Goal: Information Seeking & Learning: Understand process/instructions

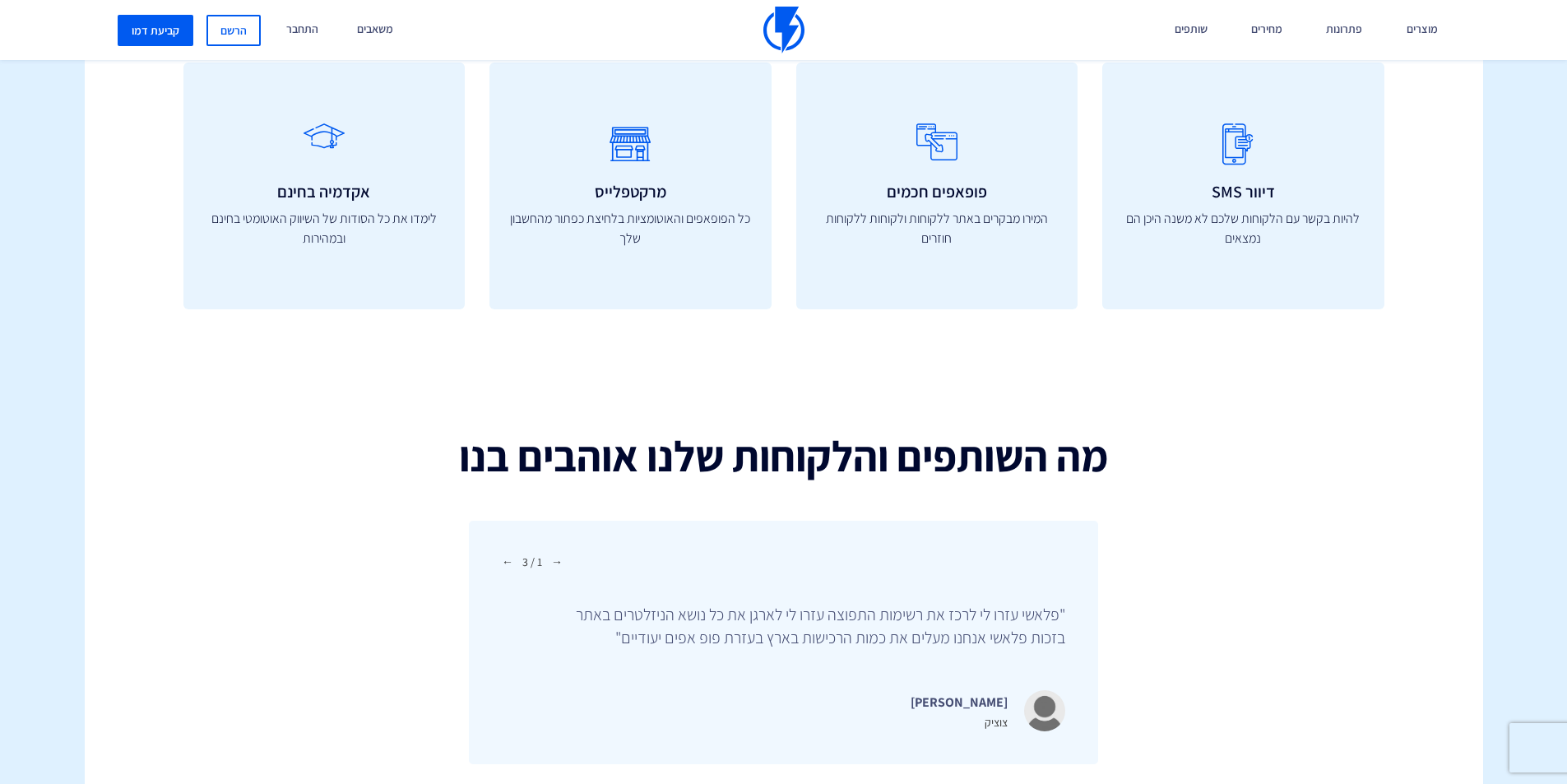
scroll to position [5611, 0]
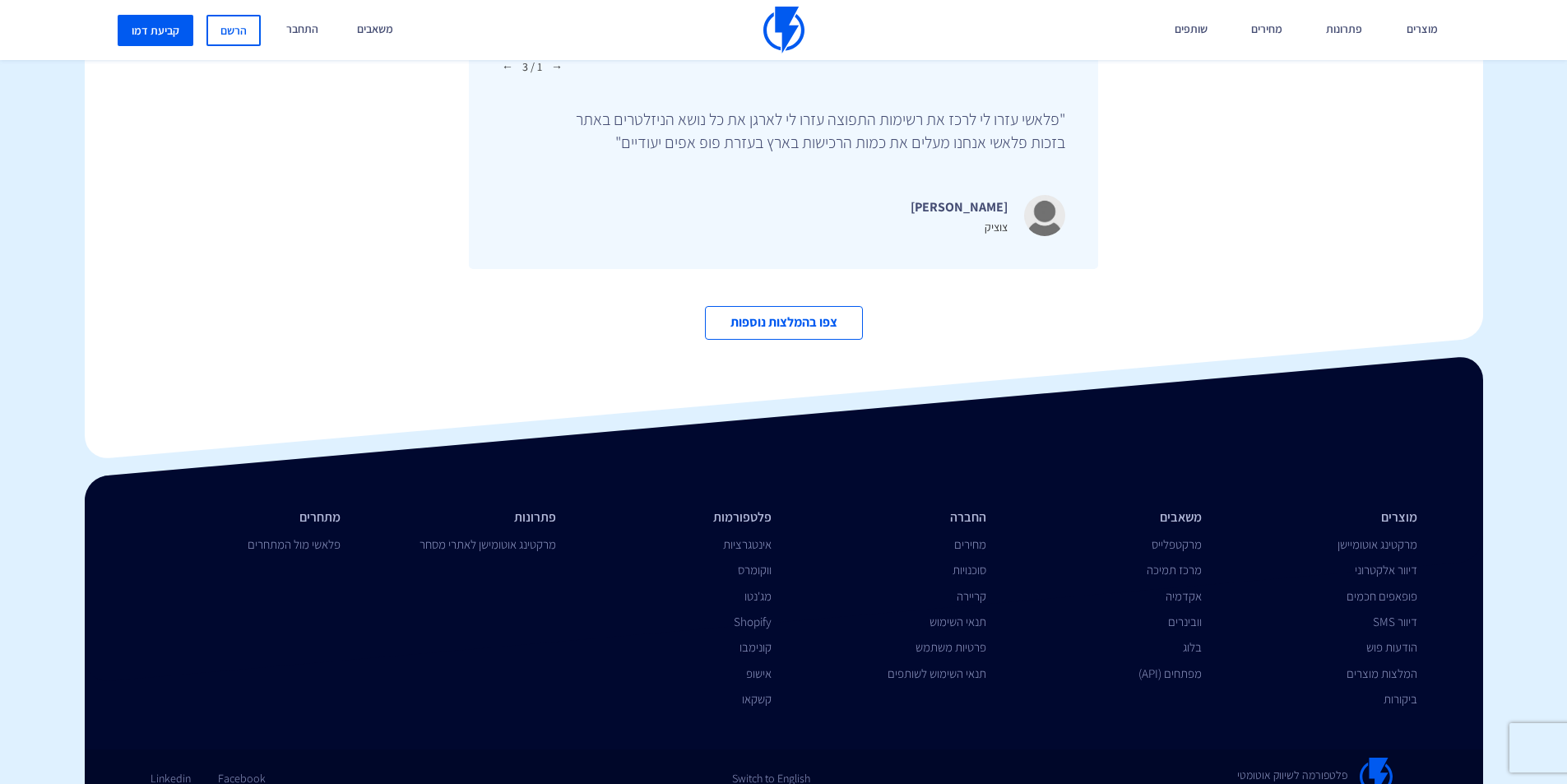
drag, startPoint x: 0, startPoint y: 0, endPoint x: 1569, endPoint y: 772, distance: 1748.6
click at [1182, 666] on link "מפתחים (API)" at bounding box center [1170, 674] width 63 height 16
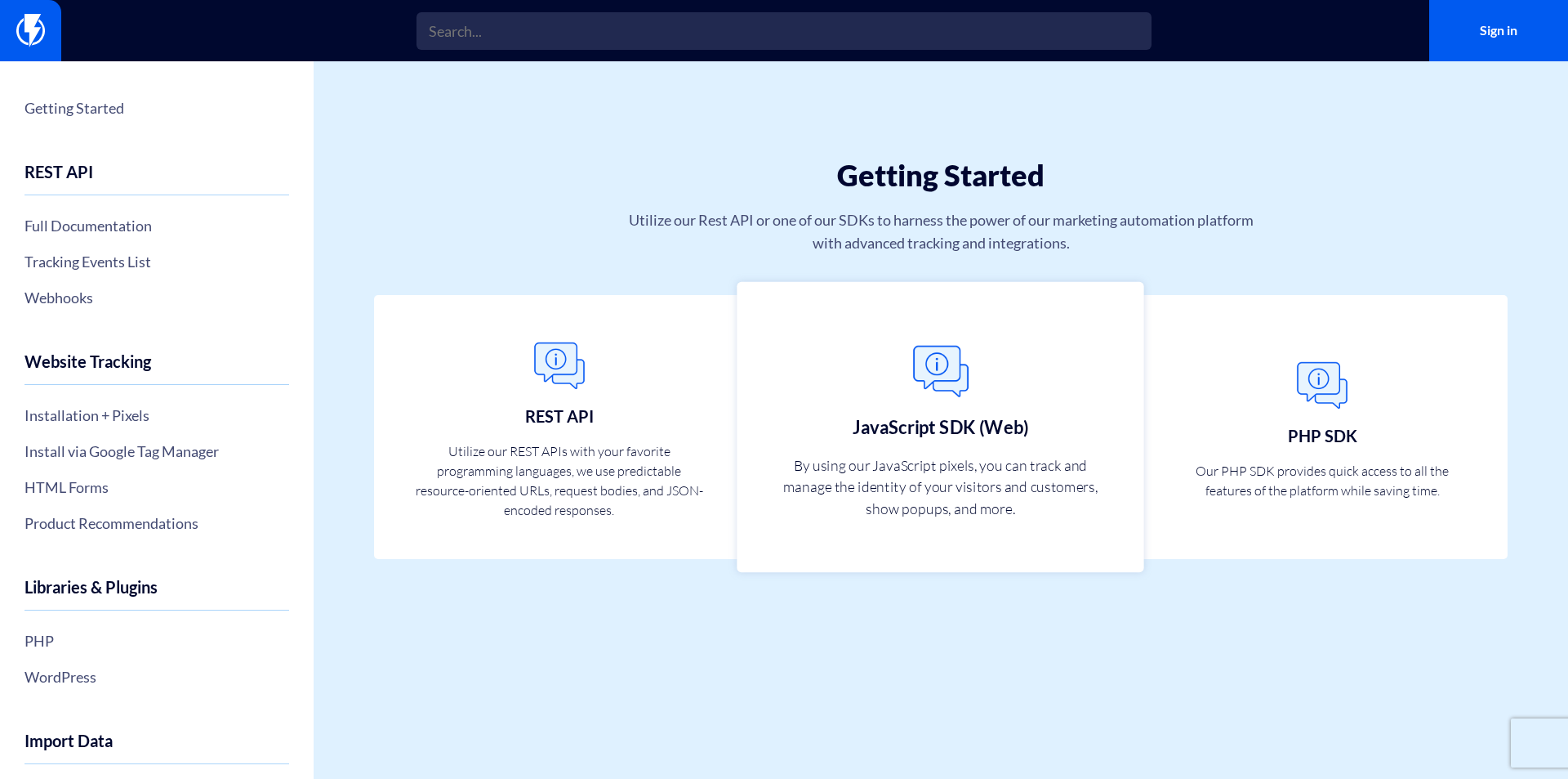
click at [958, 427] on h3 "JavaScript SDK (Web)" at bounding box center [941, 425] width 177 height 20
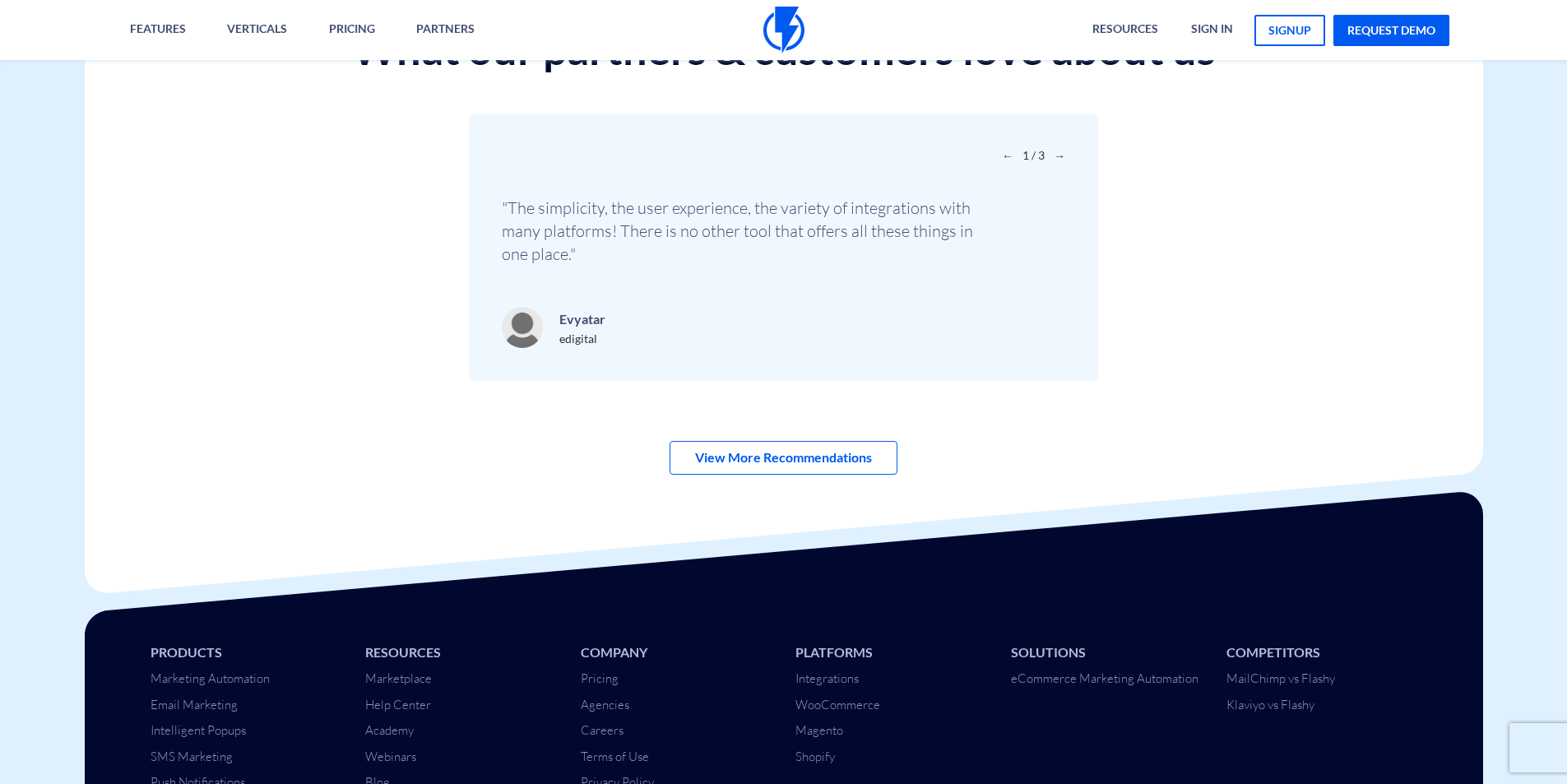
scroll to position [5776, 0]
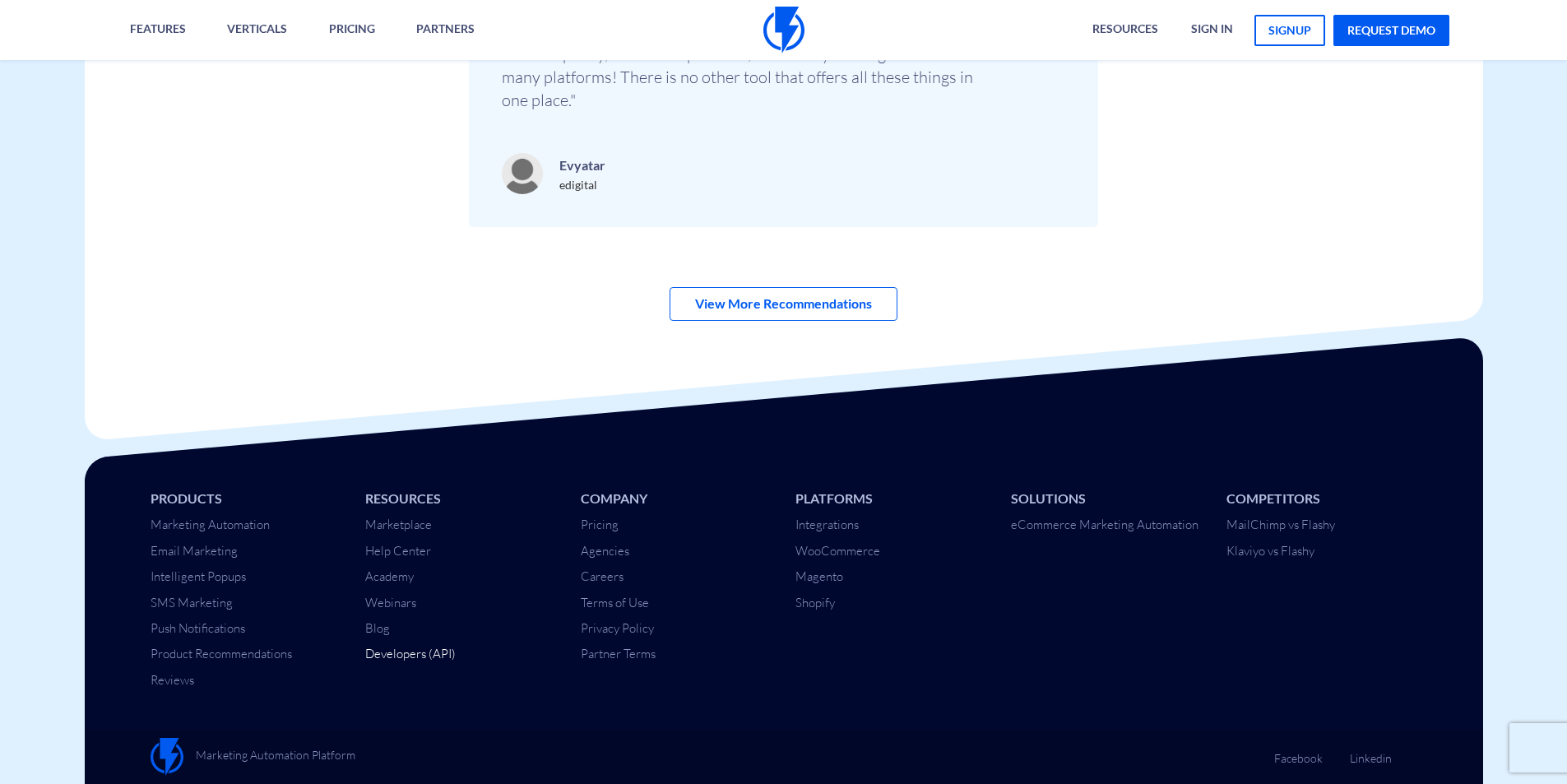
click at [415, 656] on link "Developers (API)" at bounding box center [410, 653] width 90 height 16
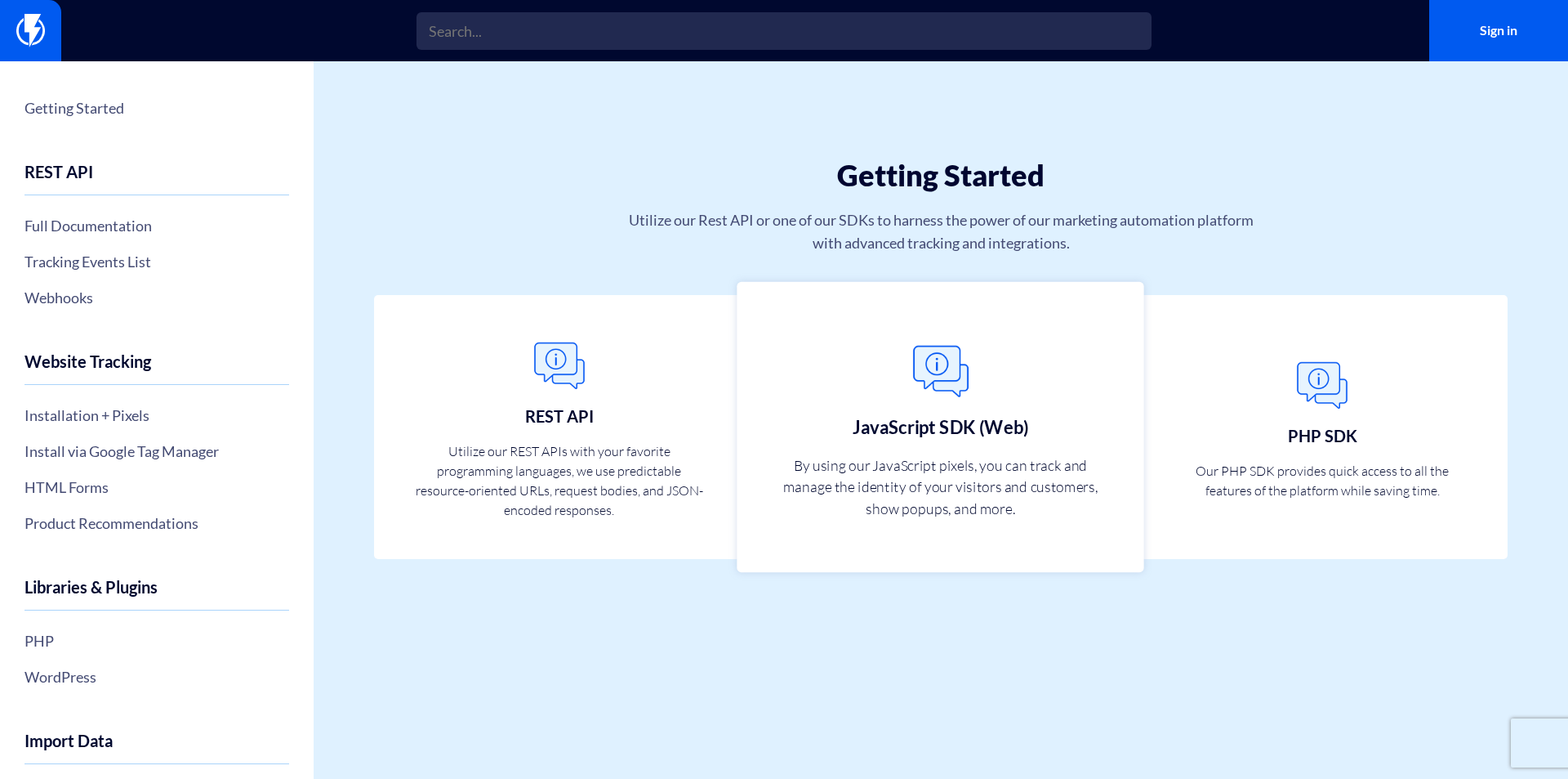
click at [983, 439] on link "JavaScript SDK (Web) By using our JavaScript pixels, you can track and manage t…" at bounding box center [941, 427] width 407 height 291
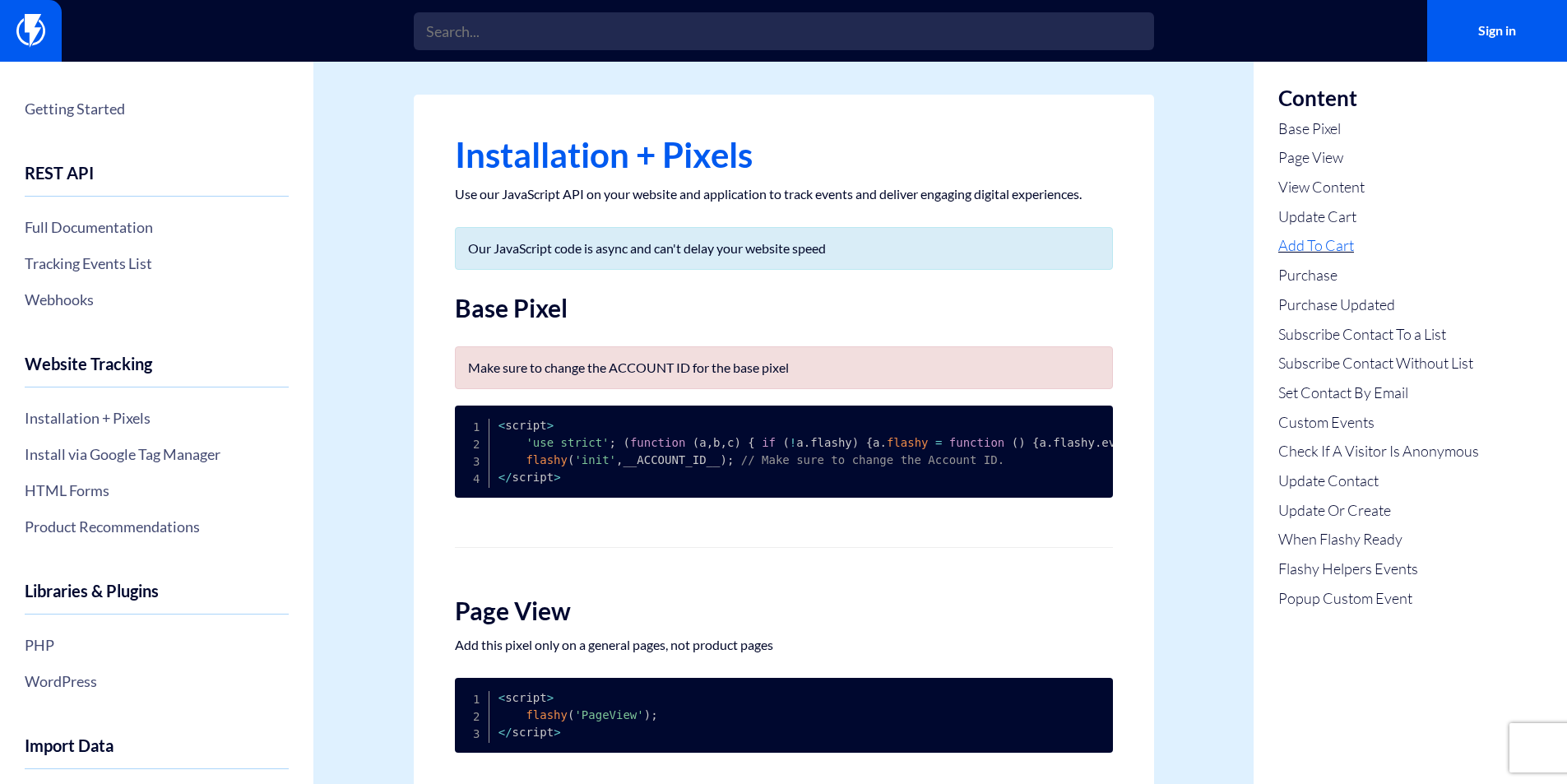
click at [1341, 244] on link "Add To Cart" at bounding box center [1378, 246] width 201 height 21
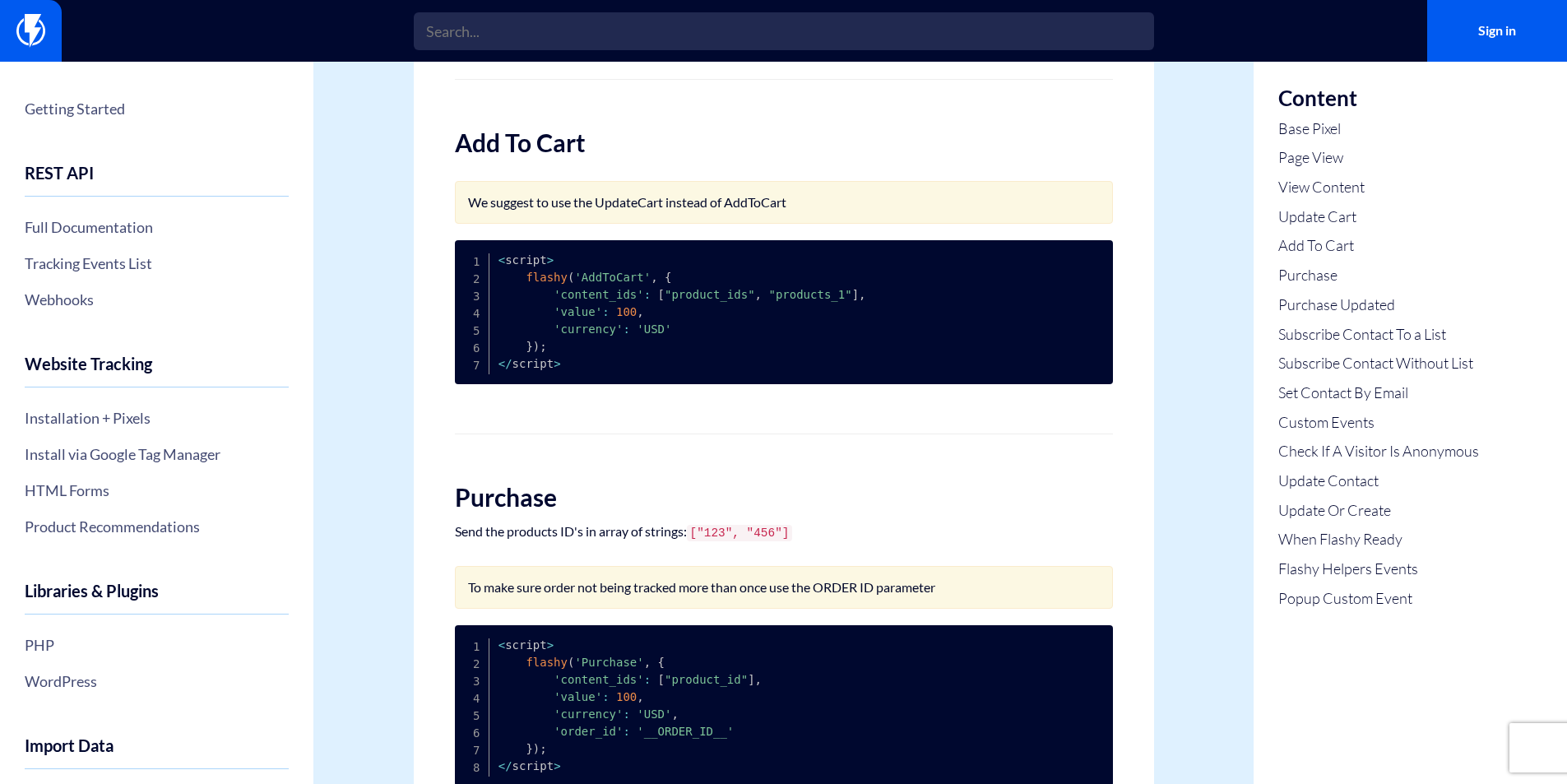
scroll to position [1443, 0]
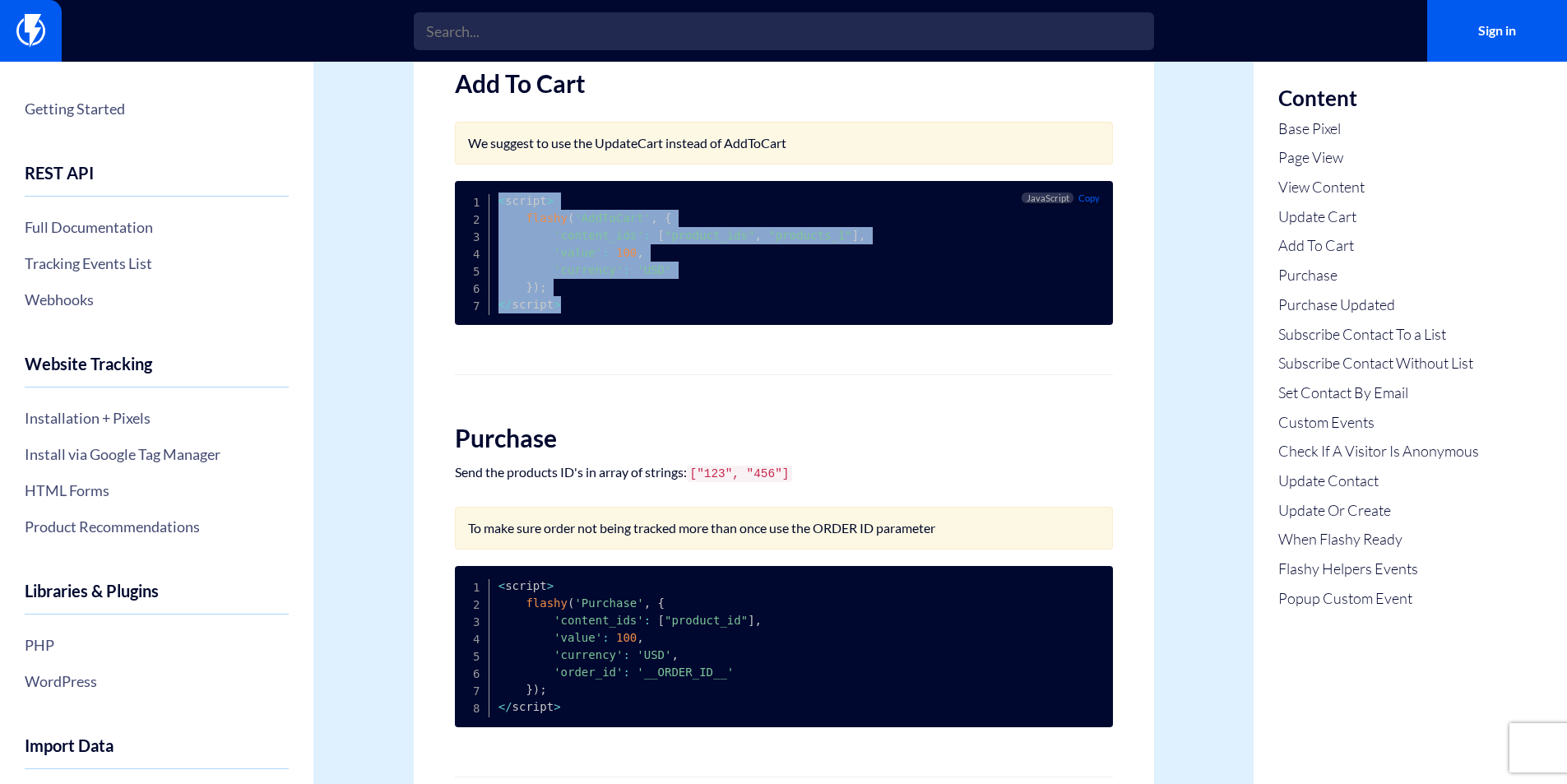
drag, startPoint x: 560, startPoint y: 317, endPoint x: 485, endPoint y: 195, distance: 143.2
click at [485, 195] on pre "< script > flashy ( 'AddToCart' , { 'content_ids' : [ "product_ids" , "products…" at bounding box center [784, 253] width 658 height 144
click at [672, 297] on pre "< script > flashy ( 'AddToCart' , { 'content_ids' : [ "product_ids" , "products…" at bounding box center [784, 253] width 658 height 144
drag, startPoint x: 1006, startPoint y: 213, endPoint x: 621, endPoint y: 328, distance: 401.8
click at [621, 324] on pre "< script > flashy ( 'AddToCart' , { 'content_ids' : [ "product_ids" , "products…" at bounding box center [784, 253] width 658 height 144
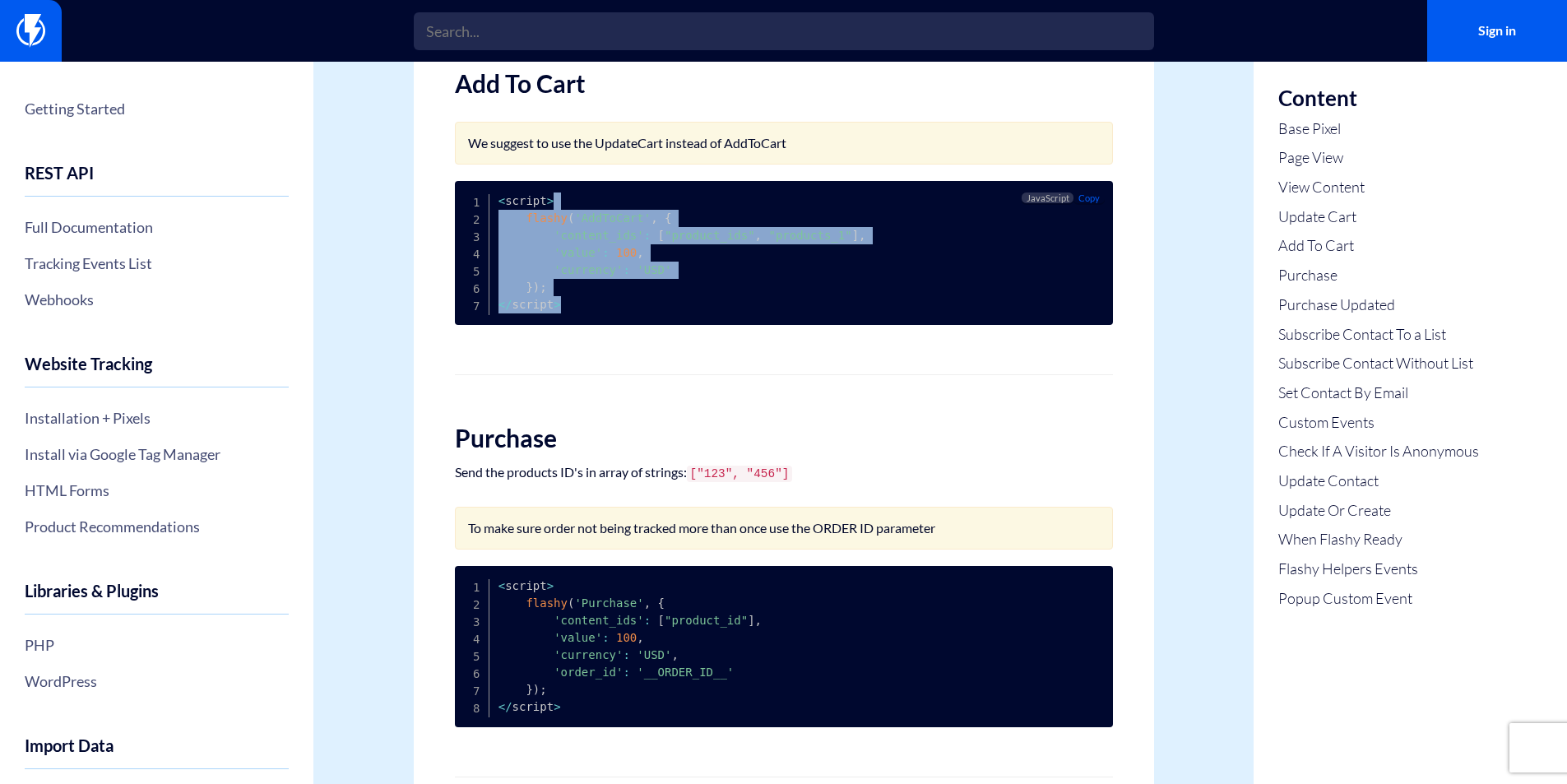
click at [621, 324] on pre "< script > flashy ( 'AddToCart' , { 'content_ids' : [ "product_ids" , "products…" at bounding box center [784, 253] width 658 height 144
drag, startPoint x: 566, startPoint y: 325, endPoint x: 495, endPoint y: 204, distance: 140.3
click at [486, 204] on pre "< script > flashy ( 'AddToCart' , { 'content_ids' : [ "product_ids" , "products…" at bounding box center [784, 253] width 658 height 144
click at [495, 204] on pre "< script > flashy ( 'AddToCart' , { 'content_ids' : [ "product_ids" , "products…" at bounding box center [784, 253] width 658 height 144
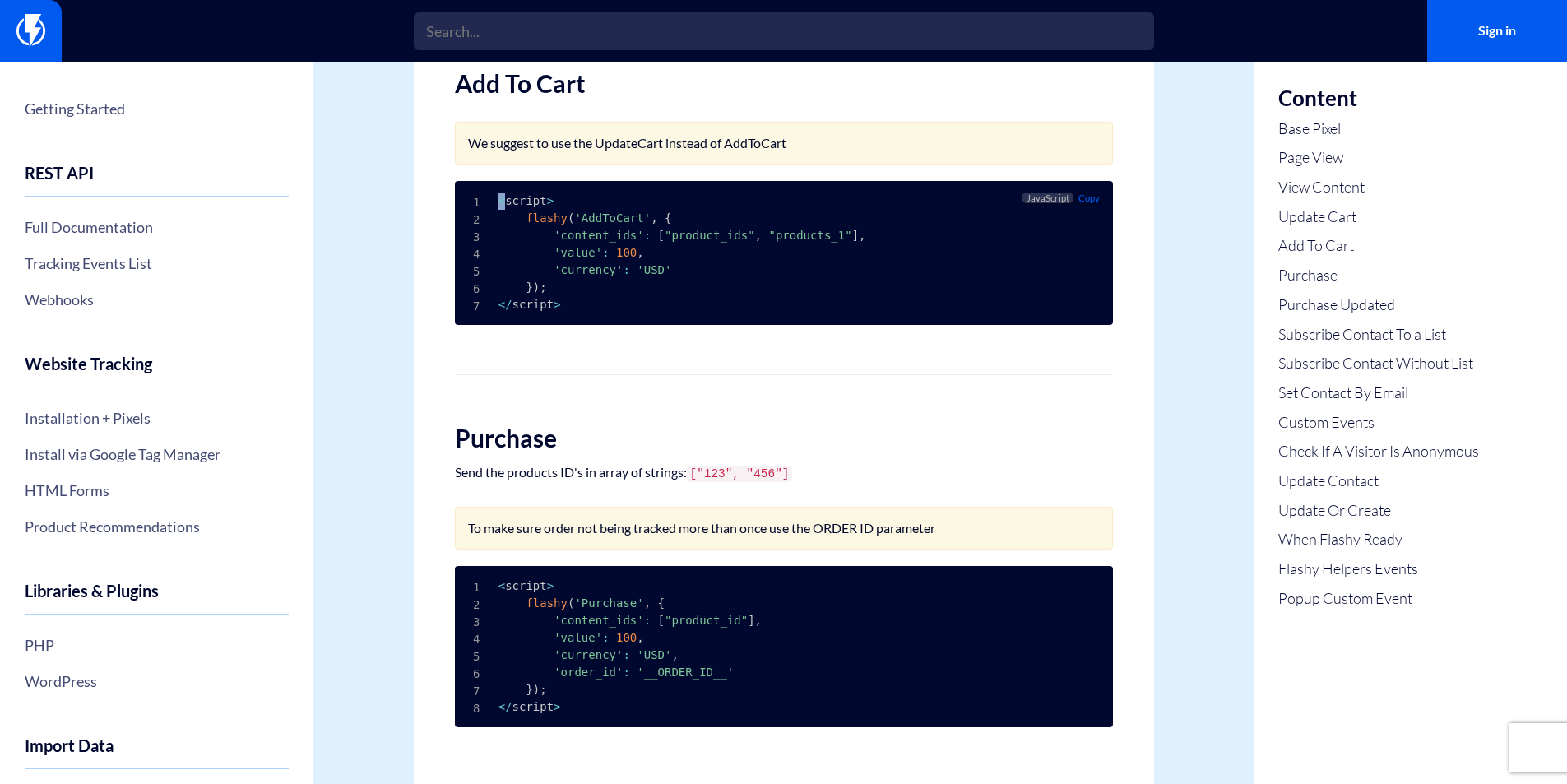
click at [495, 204] on pre "< script > flashy ( 'AddToCart' , { 'content_ids' : [ "product_ids" , "products…" at bounding box center [784, 253] width 658 height 144
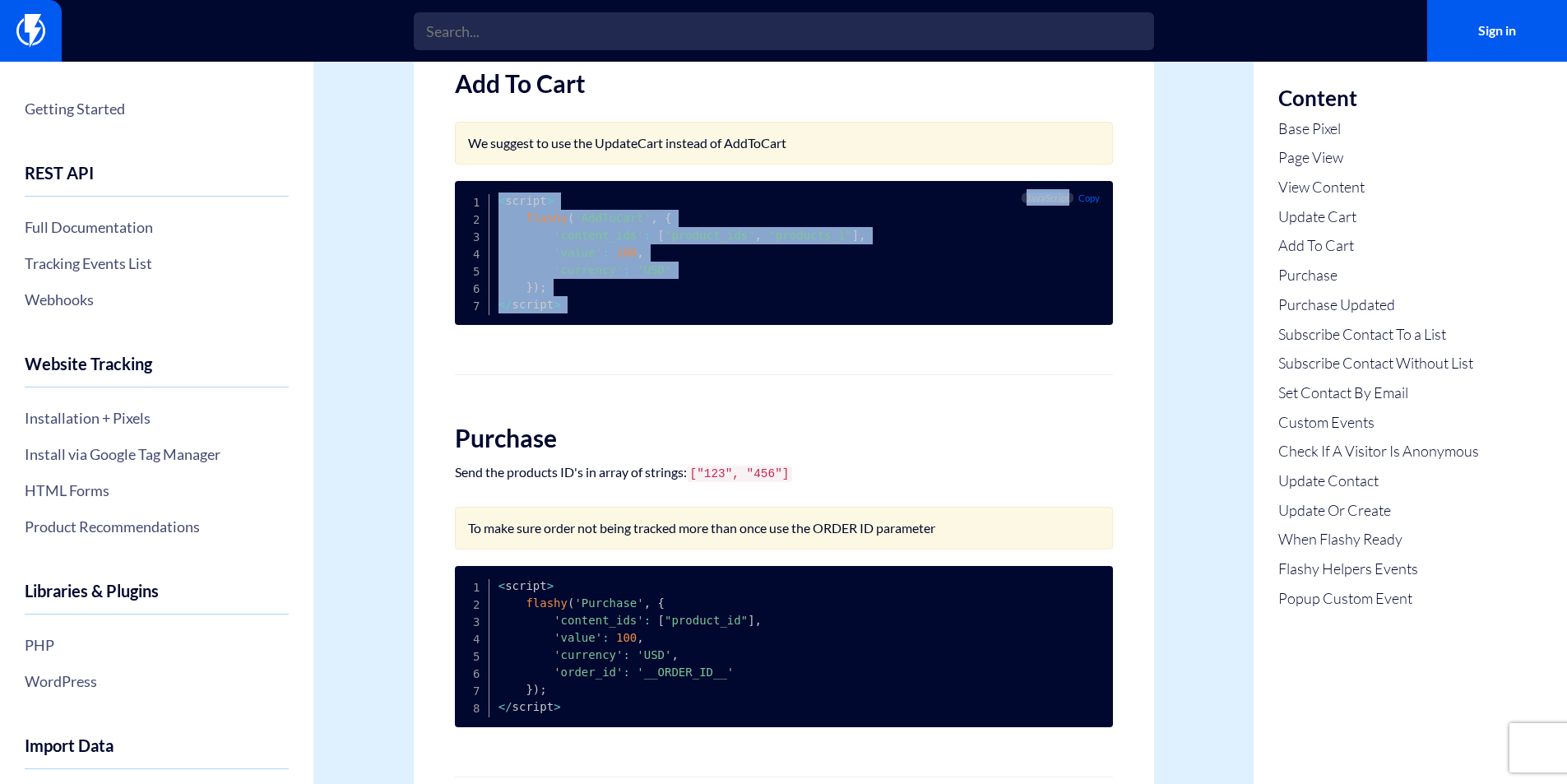
drag, startPoint x: 495, startPoint y: 204, endPoint x: 634, endPoint y: 343, distance: 196.6
click at [627, 324] on pre "< script > flashy ( 'AddToCart' , { 'content_ids' : [ "product_ids" , "products…" at bounding box center [784, 253] width 658 height 144
drag, startPoint x: 561, startPoint y: 310, endPoint x: 502, endPoint y: 204, distance: 121.3
click at [502, 204] on pre "< script > flashy ( 'AddToCart' , { 'content_ids' : [ "product_ids" , "products…" at bounding box center [784, 253] width 658 height 144
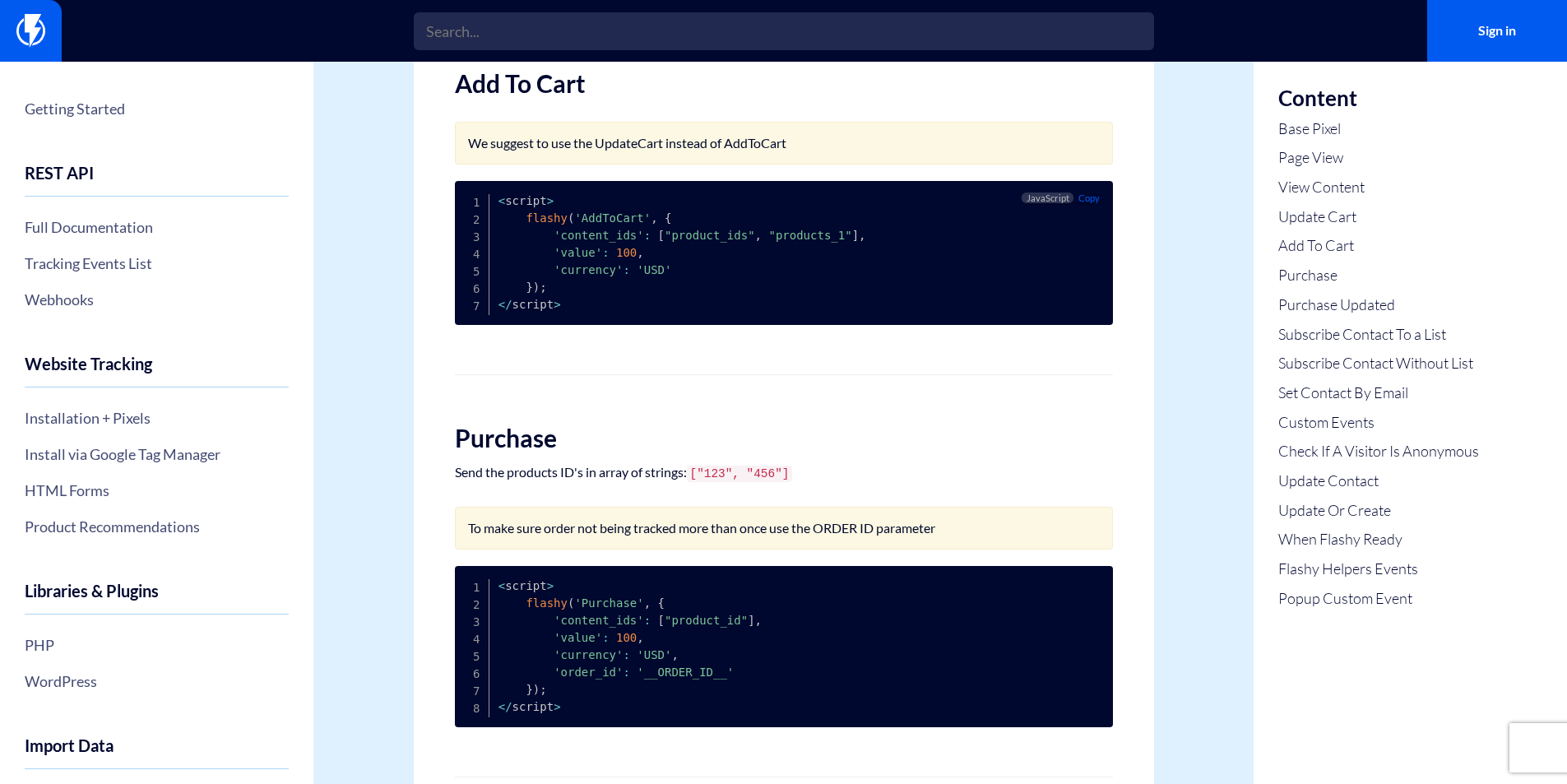
click at [495, 212] on pre "< script > flashy ( 'AddToCart' , { 'content_ids' : [ "product_ids" , "products…" at bounding box center [784, 253] width 658 height 144
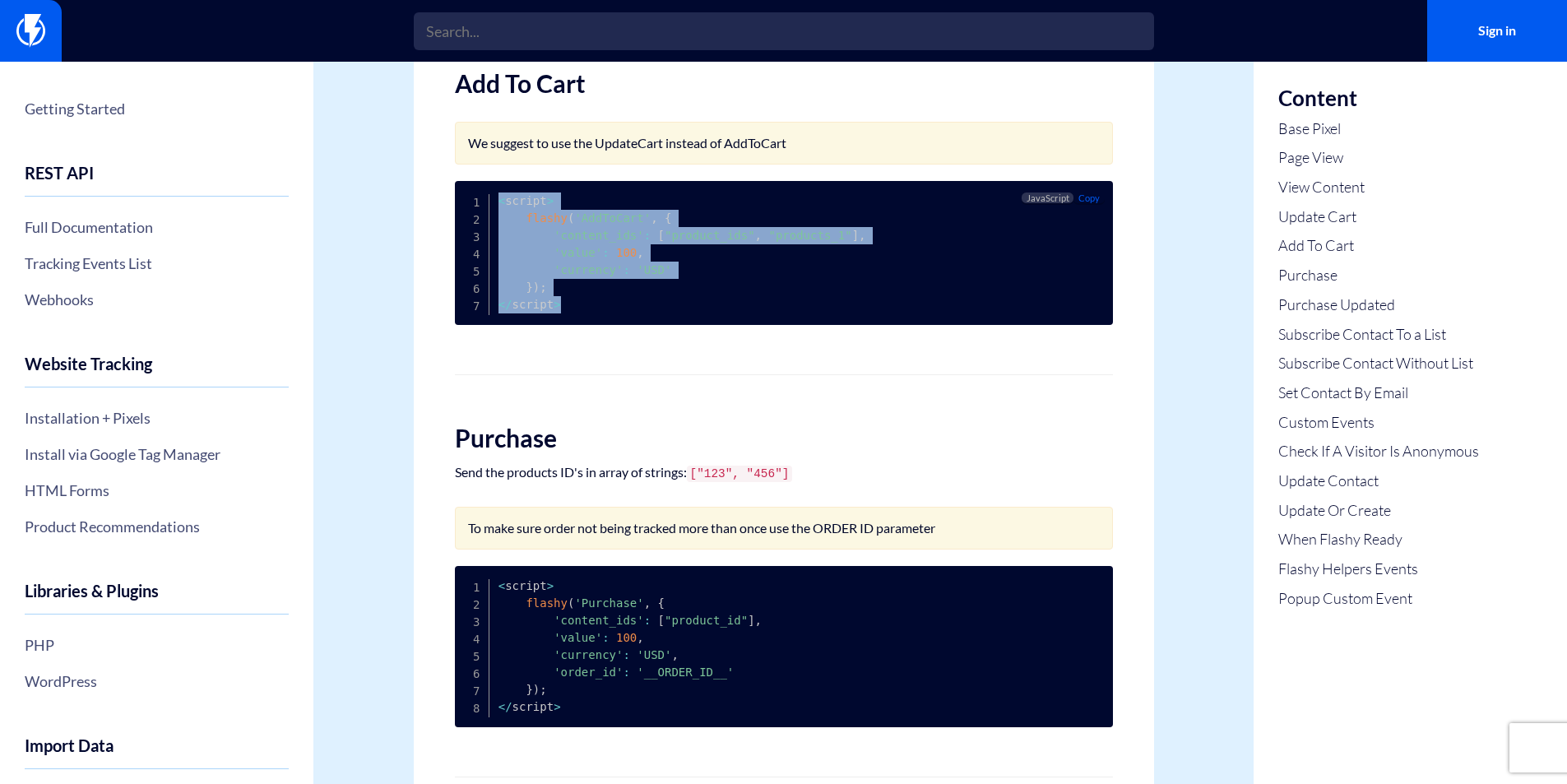
drag, startPoint x: 495, startPoint y: 212, endPoint x: 604, endPoint y: 325, distance: 157.0
click at [604, 324] on pre "< script > flashy ( 'AddToCart' , { 'content_ids' : [ "product_ids" , "products…" at bounding box center [784, 253] width 658 height 144
drag, startPoint x: 593, startPoint y: 324, endPoint x: 494, endPoint y: 196, distance: 161.8
click at [494, 196] on pre "< script > flashy ( 'AddToCart' , { 'content_ids' : [ "product_ids" , "products…" at bounding box center [784, 253] width 658 height 144
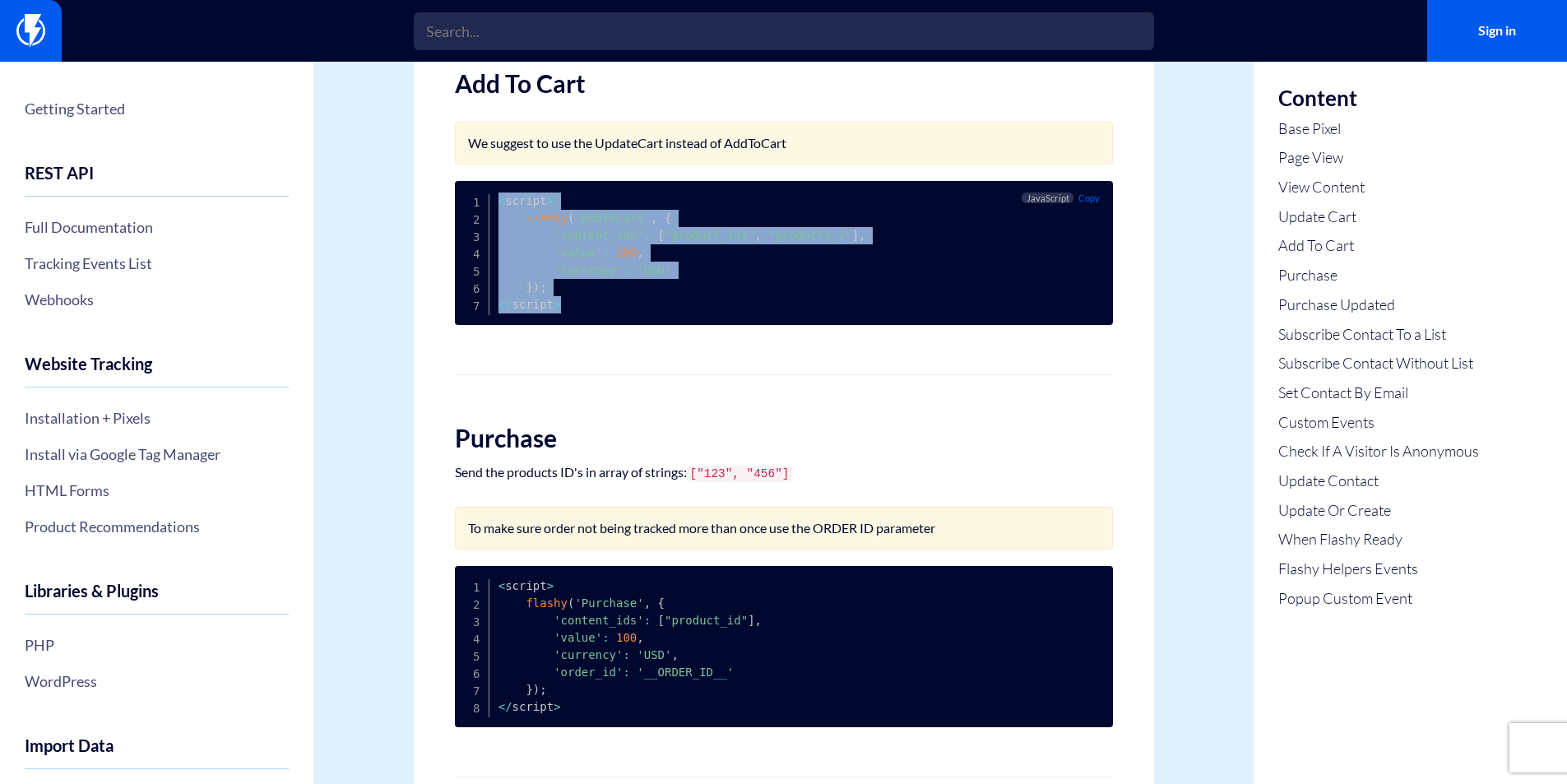
click at [534, 196] on pre "< script > flashy ( 'AddToCart' , { 'content_ids' : [ "product_ids" , "products…" at bounding box center [784, 253] width 658 height 144
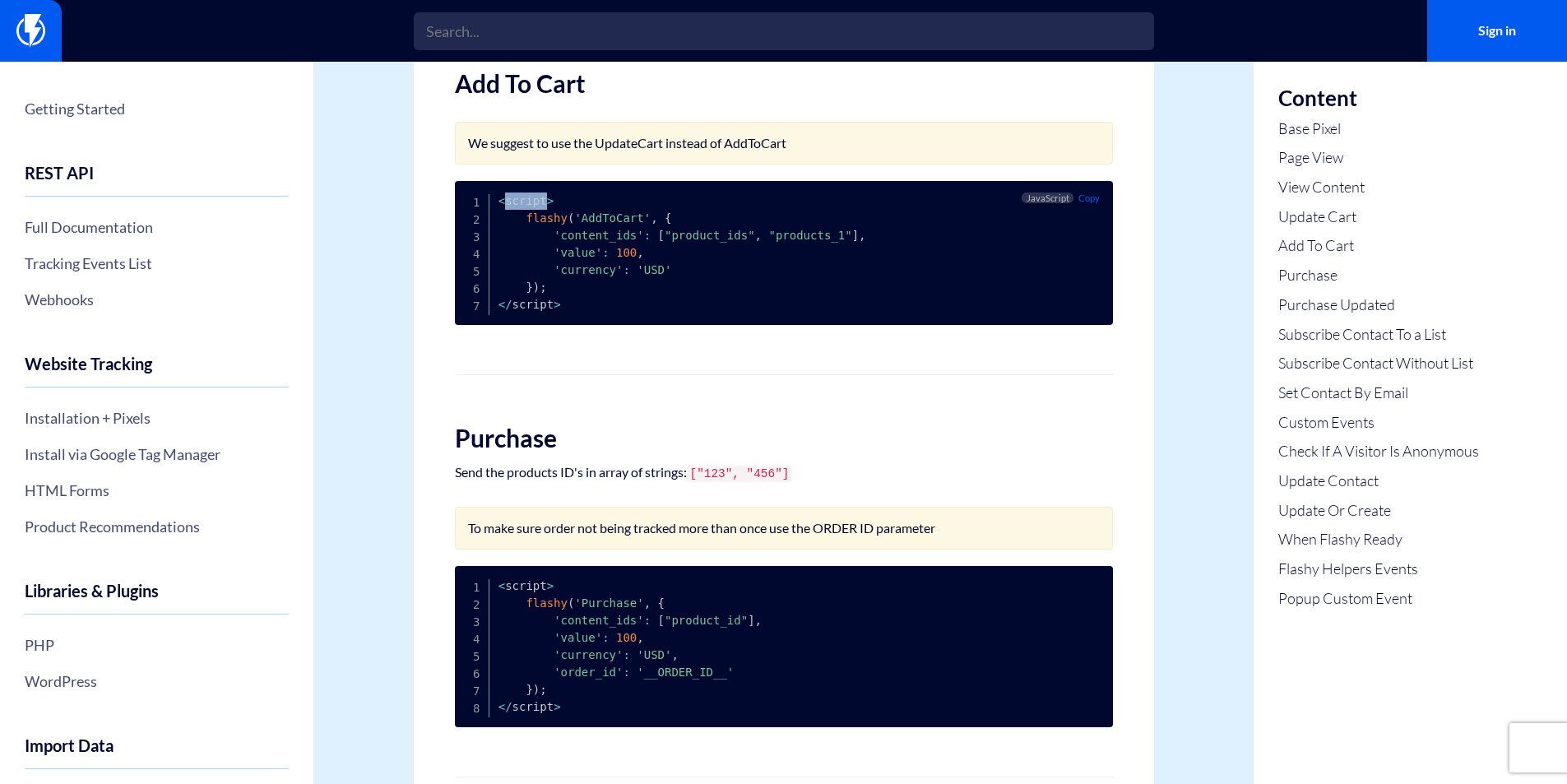
click at [534, 196] on pre "< script > flashy ( 'AddToCart' , { 'content_ids' : [ "product_ids" , "products…" at bounding box center [784, 253] width 658 height 144
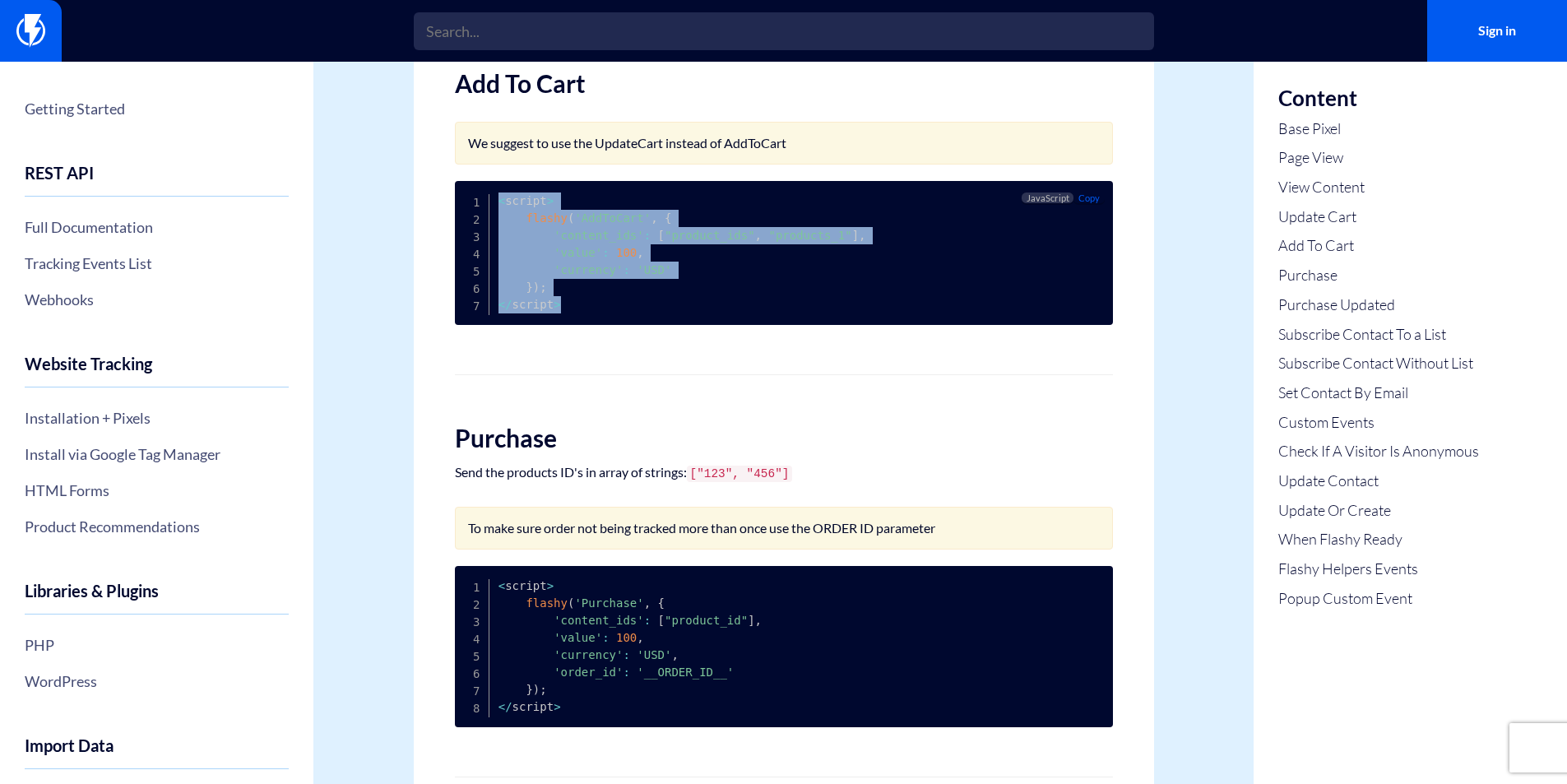
drag, startPoint x: 534, startPoint y: 196, endPoint x: 578, endPoint y: 329, distance: 140.1
click at [578, 324] on pre "< script > flashy ( 'AddToCart' , { 'content_ids' : [ "product_ids" , "products…" at bounding box center [784, 253] width 658 height 144
click at [575, 324] on pre "< script > flashy ( 'AddToCart' , { 'content_ids' : [ "product_ids" , "products…" at bounding box center [784, 253] width 658 height 144
drag, startPoint x: 575, startPoint y: 331, endPoint x: 577, endPoint y: 373, distance: 42.0
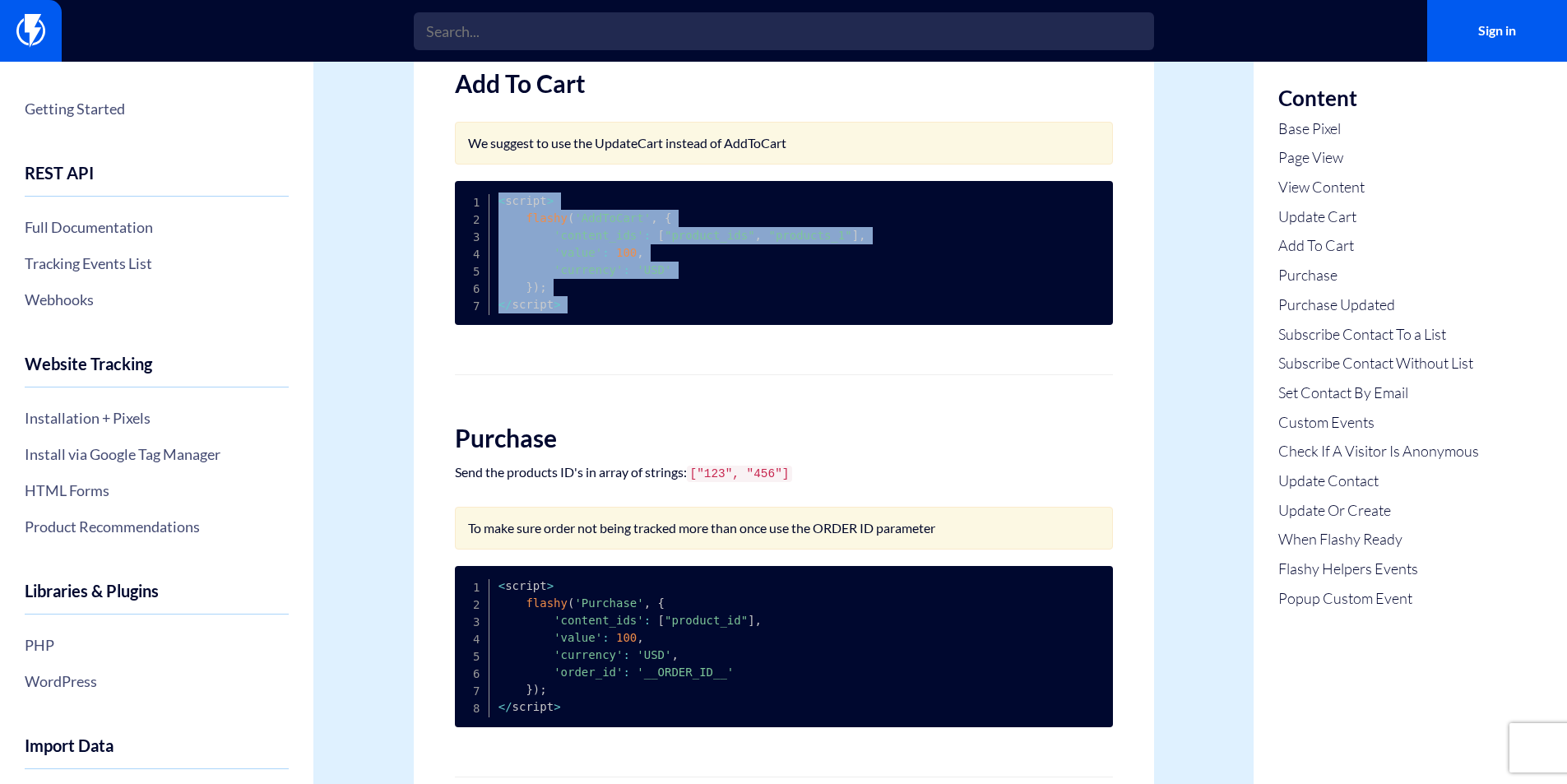
drag, startPoint x: 567, startPoint y: 333, endPoint x: 500, endPoint y: 207, distance: 142.7
click at [500, 207] on pre "< script > flashy ( 'AddToCart' , { 'content_ids' : [ "product_ids" , "products…" at bounding box center [784, 253] width 658 height 144
click at [500, 207] on span "<" at bounding box center [502, 200] width 7 height 13
drag, startPoint x: 500, startPoint y: 207, endPoint x: 662, endPoint y: 329, distance: 202.8
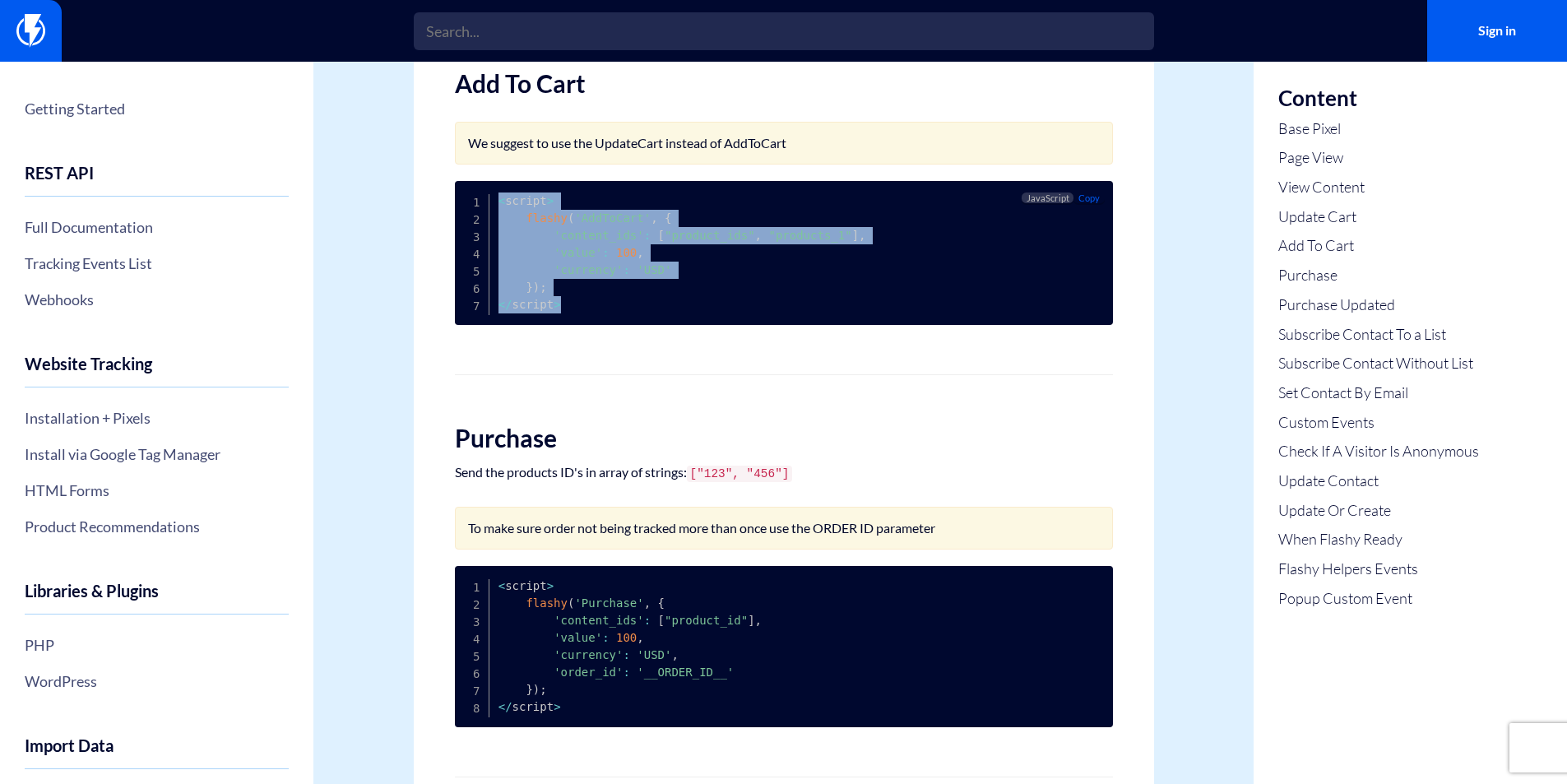
click at [662, 324] on pre "< script > flashy ( 'AddToCart' , { 'content_ids' : [ "product_ids" , "products…" at bounding box center [784, 253] width 658 height 144
drag, startPoint x: 571, startPoint y: 302, endPoint x: 498, endPoint y: 203, distance: 123.0
click at [498, 203] on pre "< script > flashy ( 'AddToCart' , { 'content_ids' : [ "product_ids" , "products…" at bounding box center [784, 253] width 658 height 144
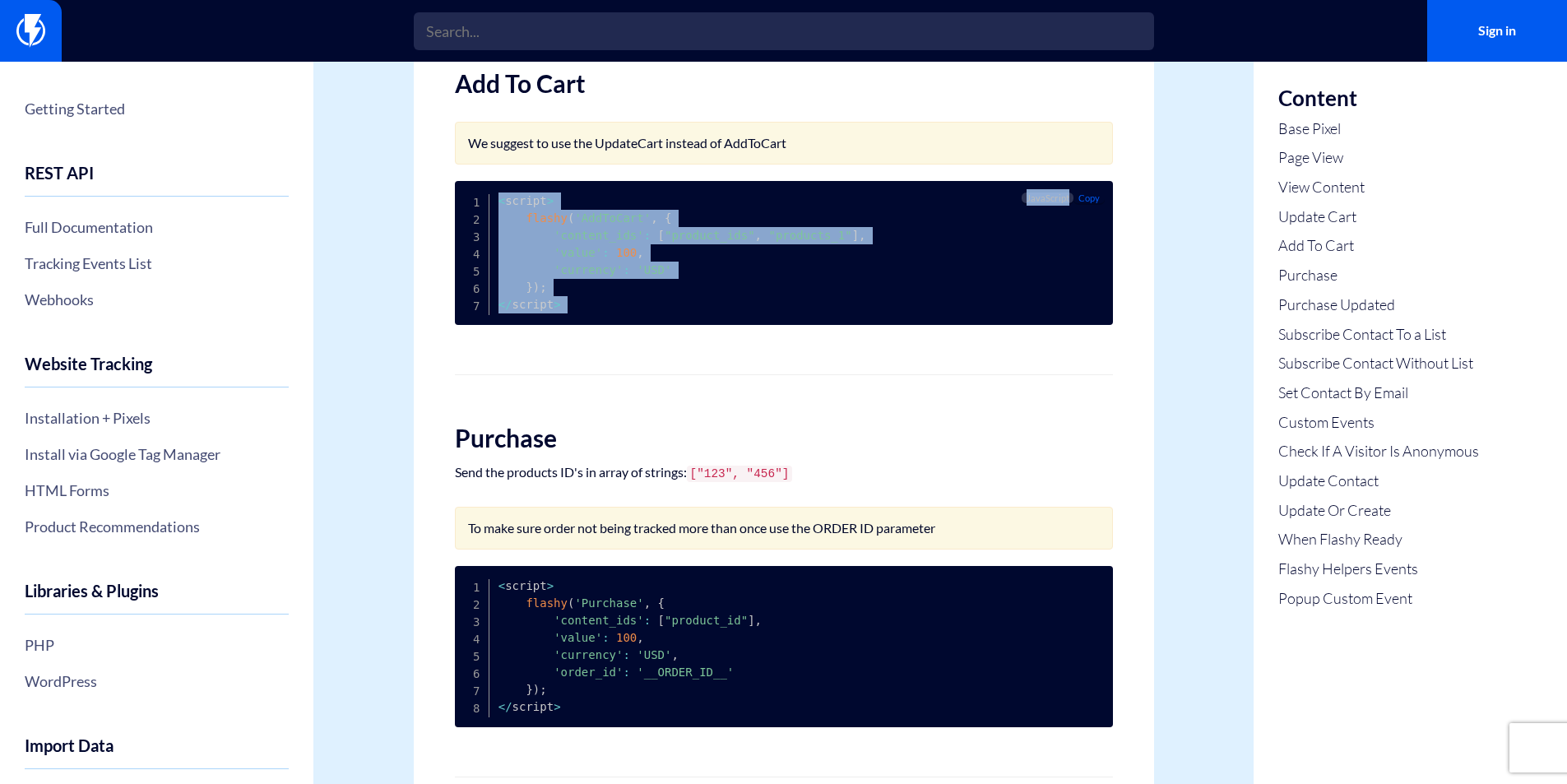
drag, startPoint x: 498, startPoint y: 203, endPoint x: 644, endPoint y: 343, distance: 202.3
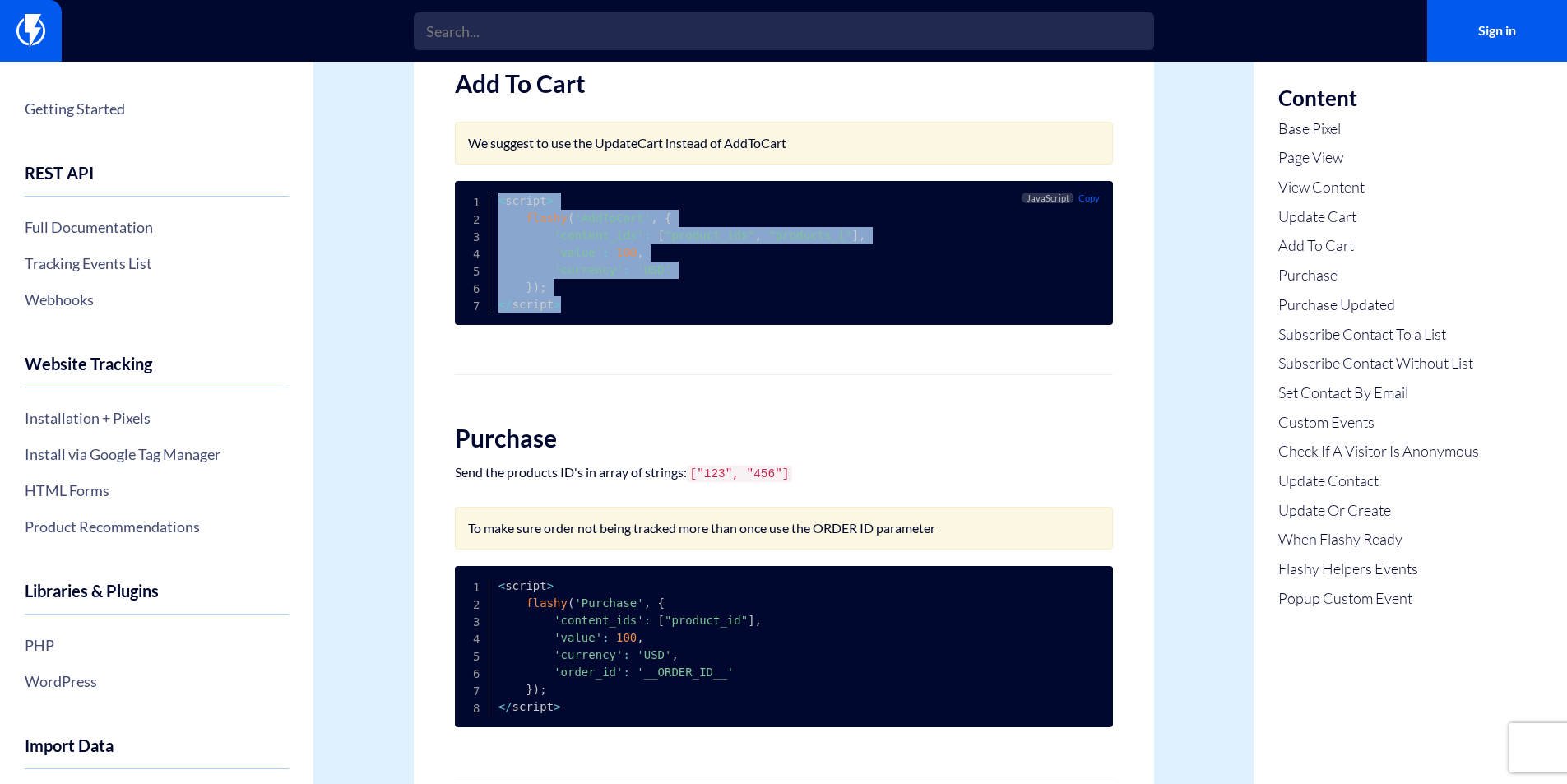
drag, startPoint x: 564, startPoint y: 299, endPoint x: 493, endPoint y: 203, distance: 119.4
click at [493, 203] on pre "< script > flashy ( 'AddToCart' , { 'content_ids' : [ "product_ids" , "products…" at bounding box center [784, 253] width 658 height 144
drag, startPoint x: 493, startPoint y: 203, endPoint x: 668, endPoint y: 323, distance: 212.2
click at [668, 323] on pre "< script > flashy ( 'AddToCart' , { 'content_ids' : [ "product_ids" , "products…" at bounding box center [784, 253] width 658 height 144
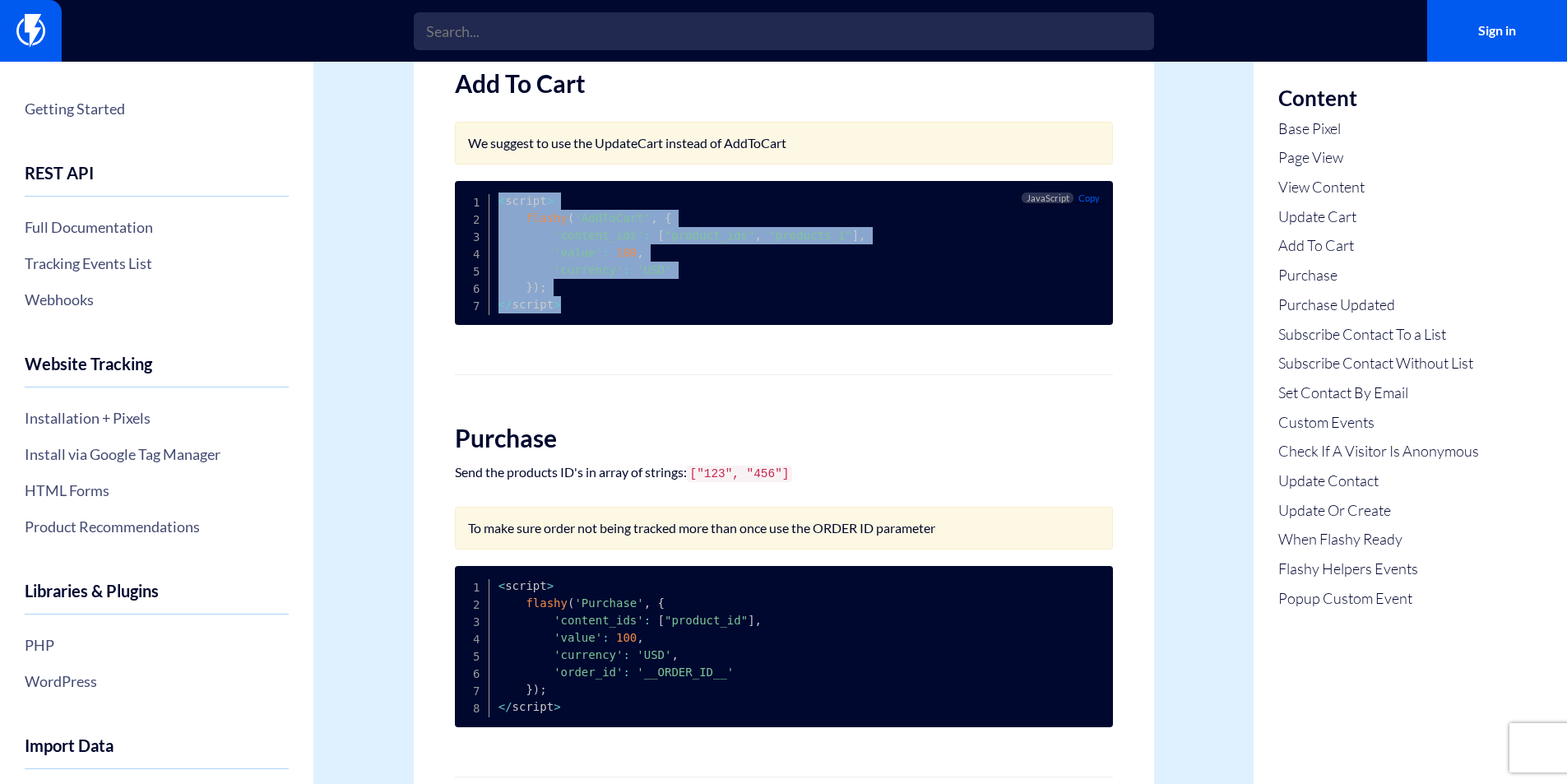
click at [668, 323] on pre "< script > flashy ( 'AddToCart' , { 'content_ids' : [ "product_ids" , "products…" at bounding box center [784, 253] width 658 height 144
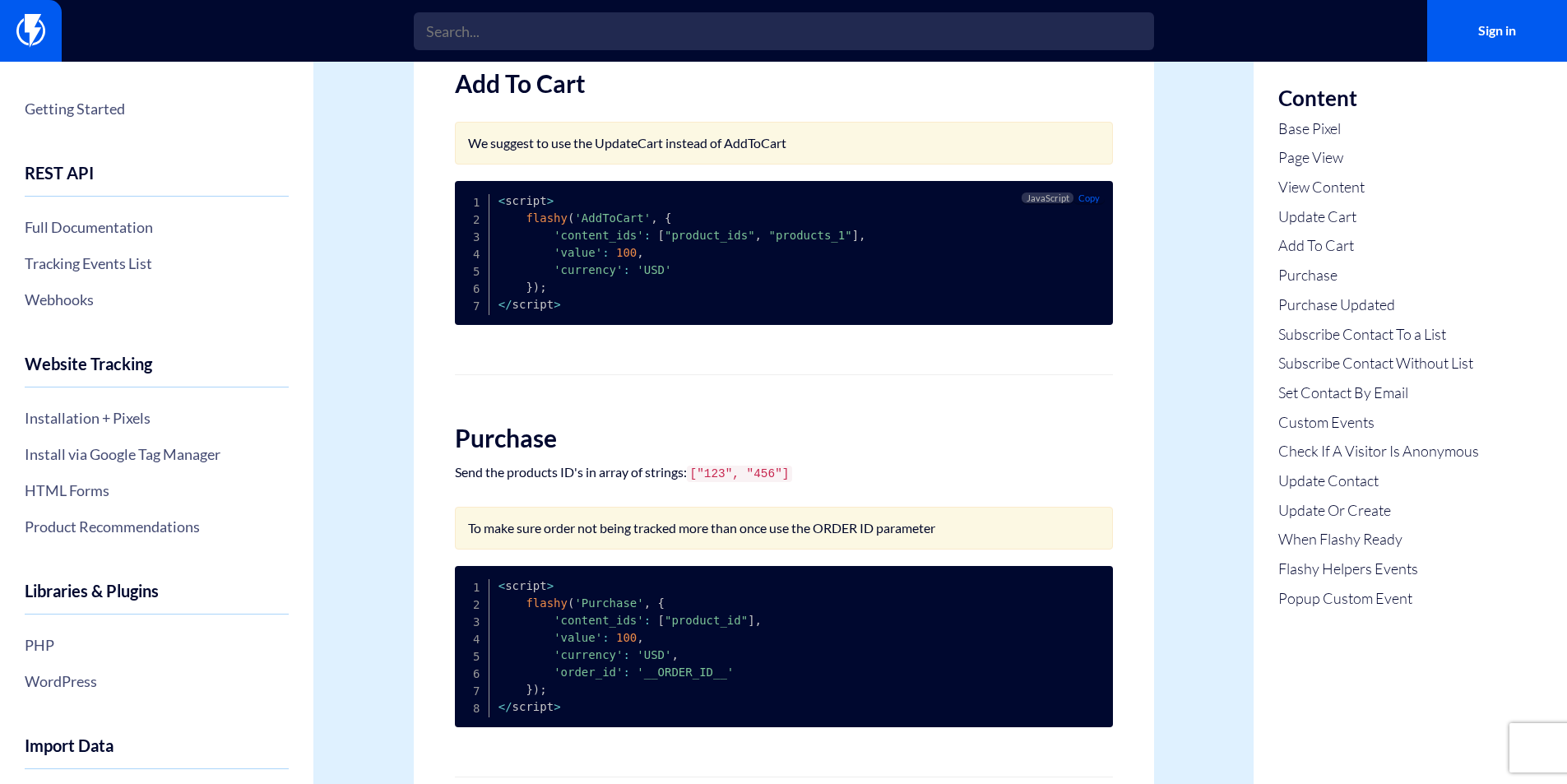
drag, startPoint x: 540, startPoint y: 279, endPoint x: 504, endPoint y: 215, distance: 73.4
click at [504, 215] on pre "< script > flashy ( 'AddToCart' , { 'content_ids' : [ "product_ids" , "products…" at bounding box center [784, 253] width 658 height 144
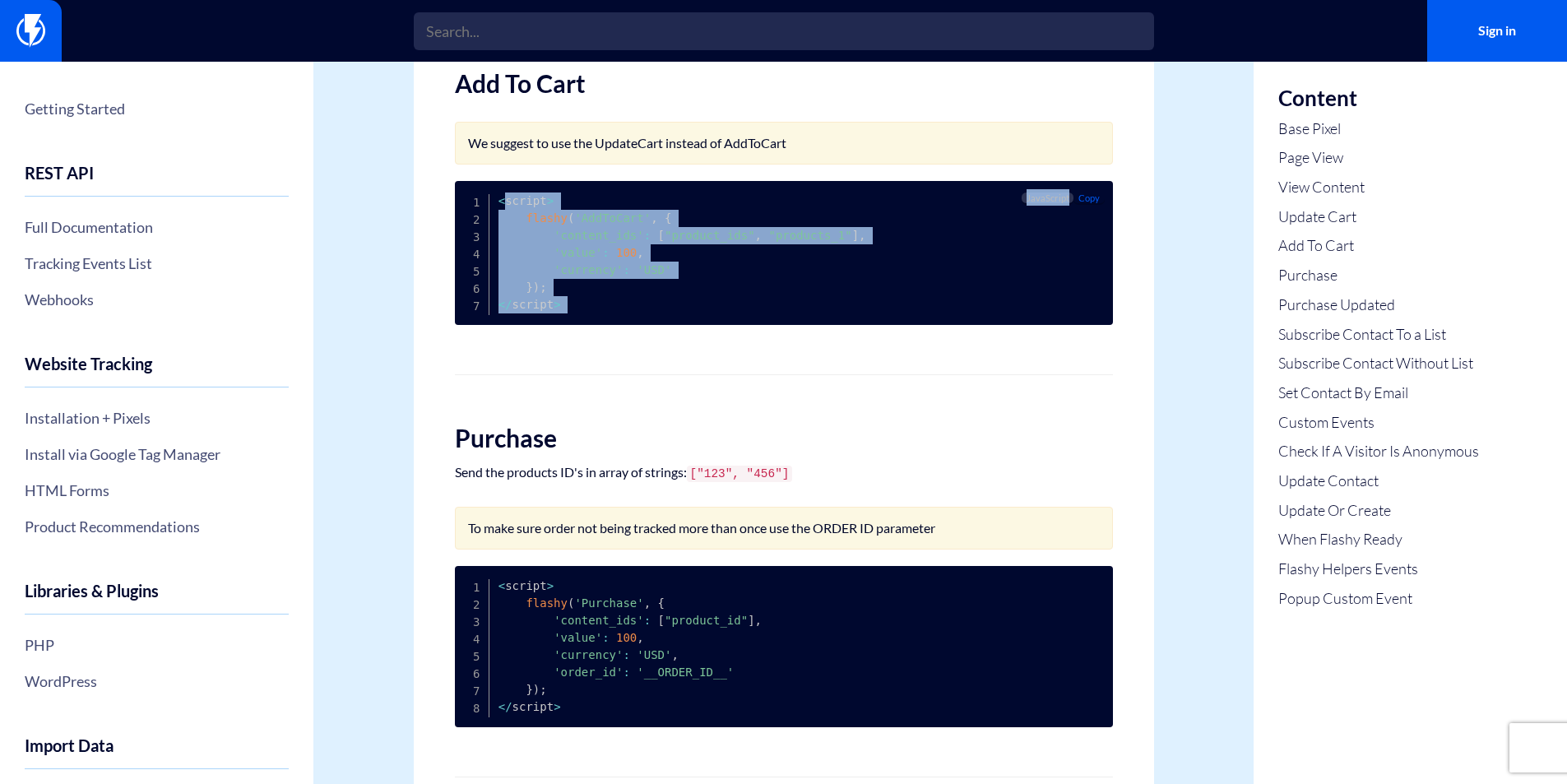
drag, startPoint x: 503, startPoint y: 215, endPoint x: 640, endPoint y: 346, distance: 189.6
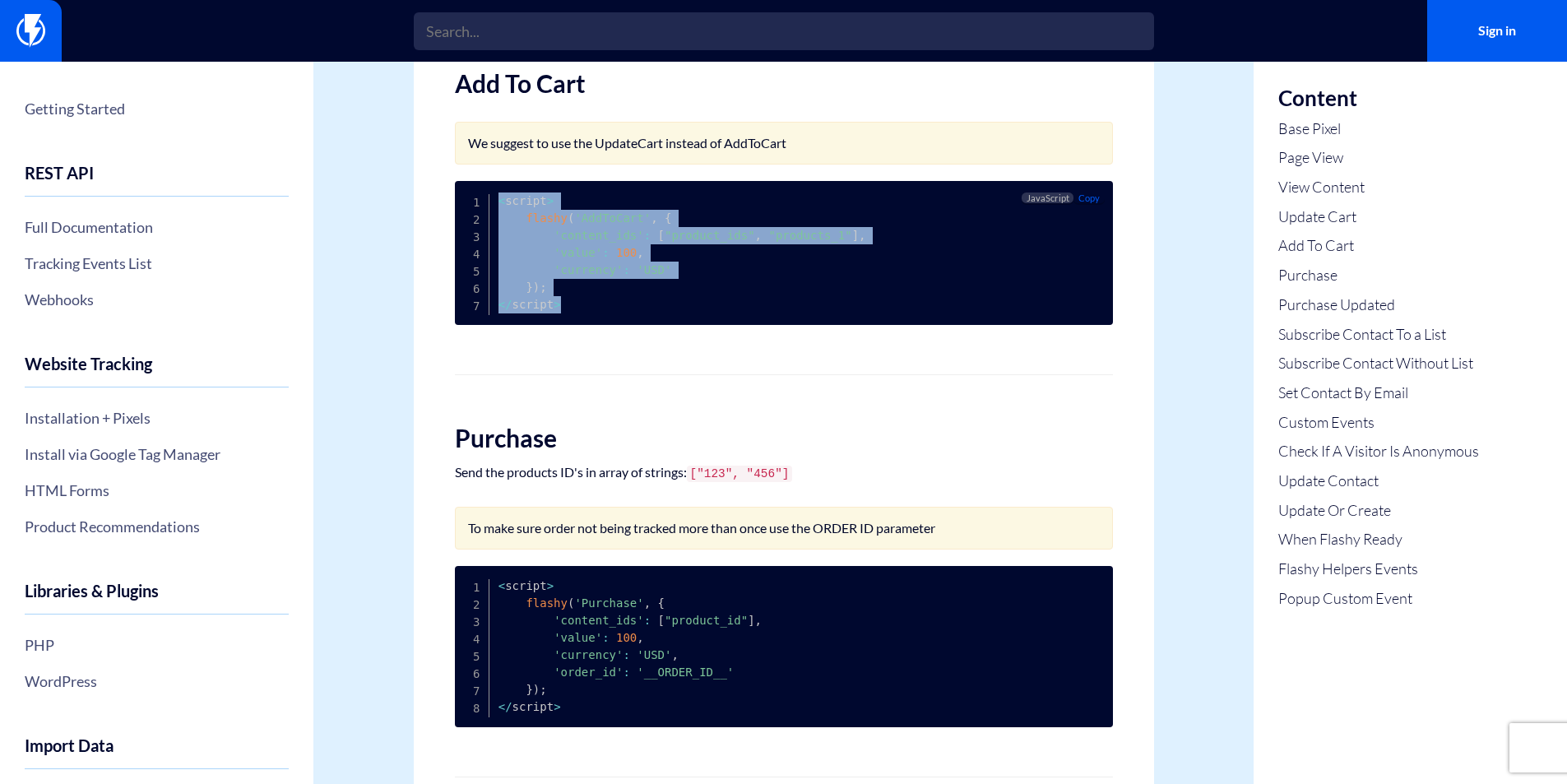
drag, startPoint x: 590, startPoint y: 324, endPoint x: 496, endPoint y: 207, distance: 150.1
click at [496, 207] on pre "< script > flashy ( 'AddToCart' , { 'content_ids' : [ "product_ids" , "products…" at bounding box center [784, 253] width 658 height 144
drag, startPoint x: 496, startPoint y: 207, endPoint x: 662, endPoint y: 339, distance: 212.1
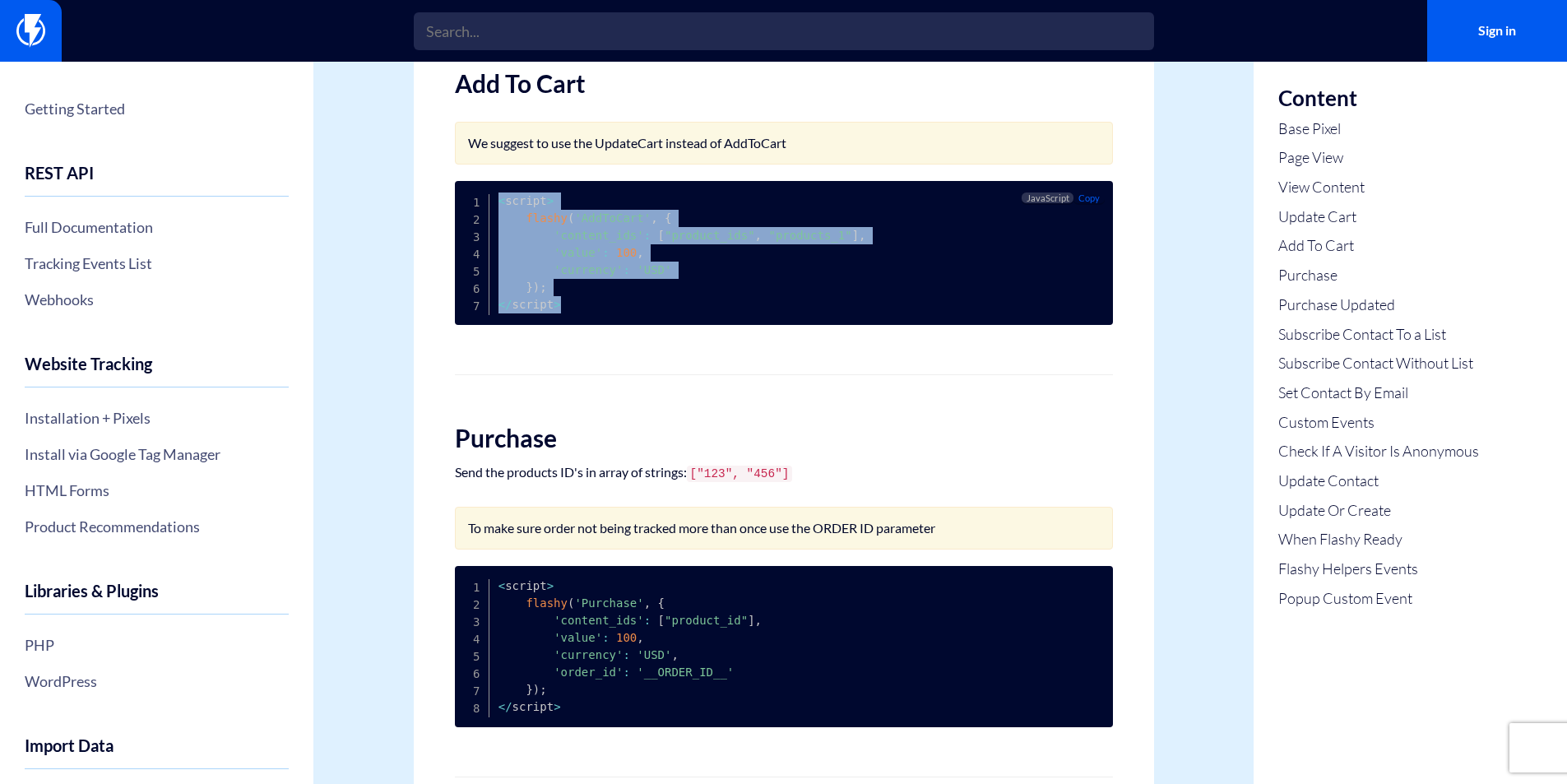
drag, startPoint x: 563, startPoint y: 316, endPoint x: 483, endPoint y: 203, distance: 138.5
click at [483, 203] on pre "< script > flashy ( 'AddToCart' , { 'content_ids' : [ "product_ids" , "products…" at bounding box center [784, 253] width 658 height 144
click at [485, 203] on pre "< script > flashy ( 'AddToCart' , { 'content_ids' : [ "product_ids" , "products…" at bounding box center [784, 253] width 658 height 144
drag, startPoint x: 485, startPoint y: 203, endPoint x: 651, endPoint y: 334, distance: 211.5
click at [651, 324] on pre "< script > flashy ( 'AddToCart' , { 'content_ids' : [ "product_ids" , "products…" at bounding box center [784, 253] width 658 height 144
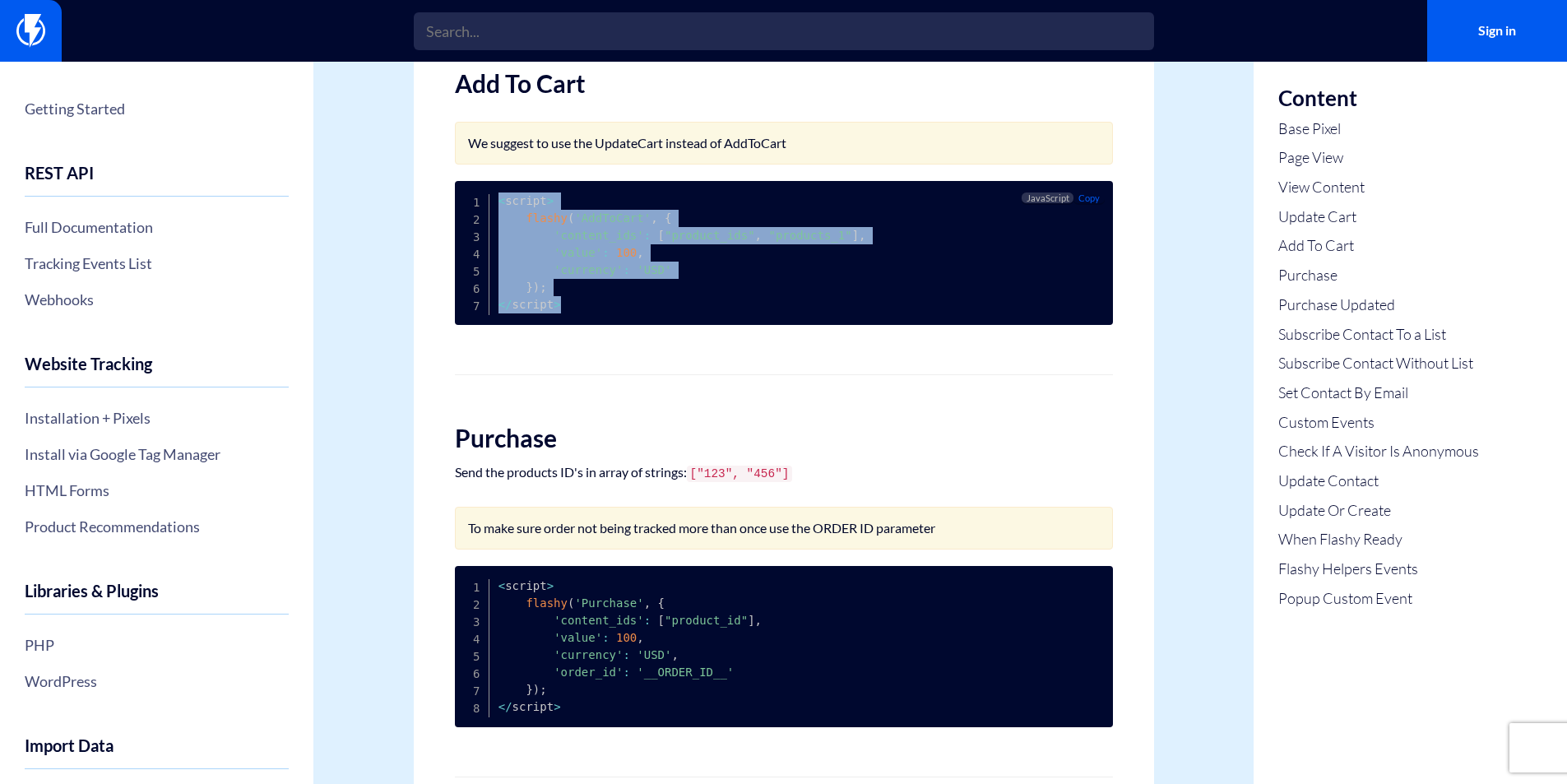
click at [651, 324] on pre "< script > flashy ( 'AddToCart' , { 'content_ids' : [ "product_ids" , "products…" at bounding box center [784, 253] width 658 height 144
drag, startPoint x: 539, startPoint y: 292, endPoint x: 506, endPoint y: 205, distance: 93.0
click at [498, 209] on pre "< script > flashy ( 'AddToCart' , { 'content_ids' : [ "product_ids" , "products…" at bounding box center [784, 253] width 658 height 144
click at [506, 205] on pre "< script > flashy ( 'AddToCart' , { 'content_ids' : [ "product_ids" , "products…" at bounding box center [784, 253] width 658 height 144
drag, startPoint x: 506, startPoint y: 205, endPoint x: 628, endPoint y: 327, distance: 172.5
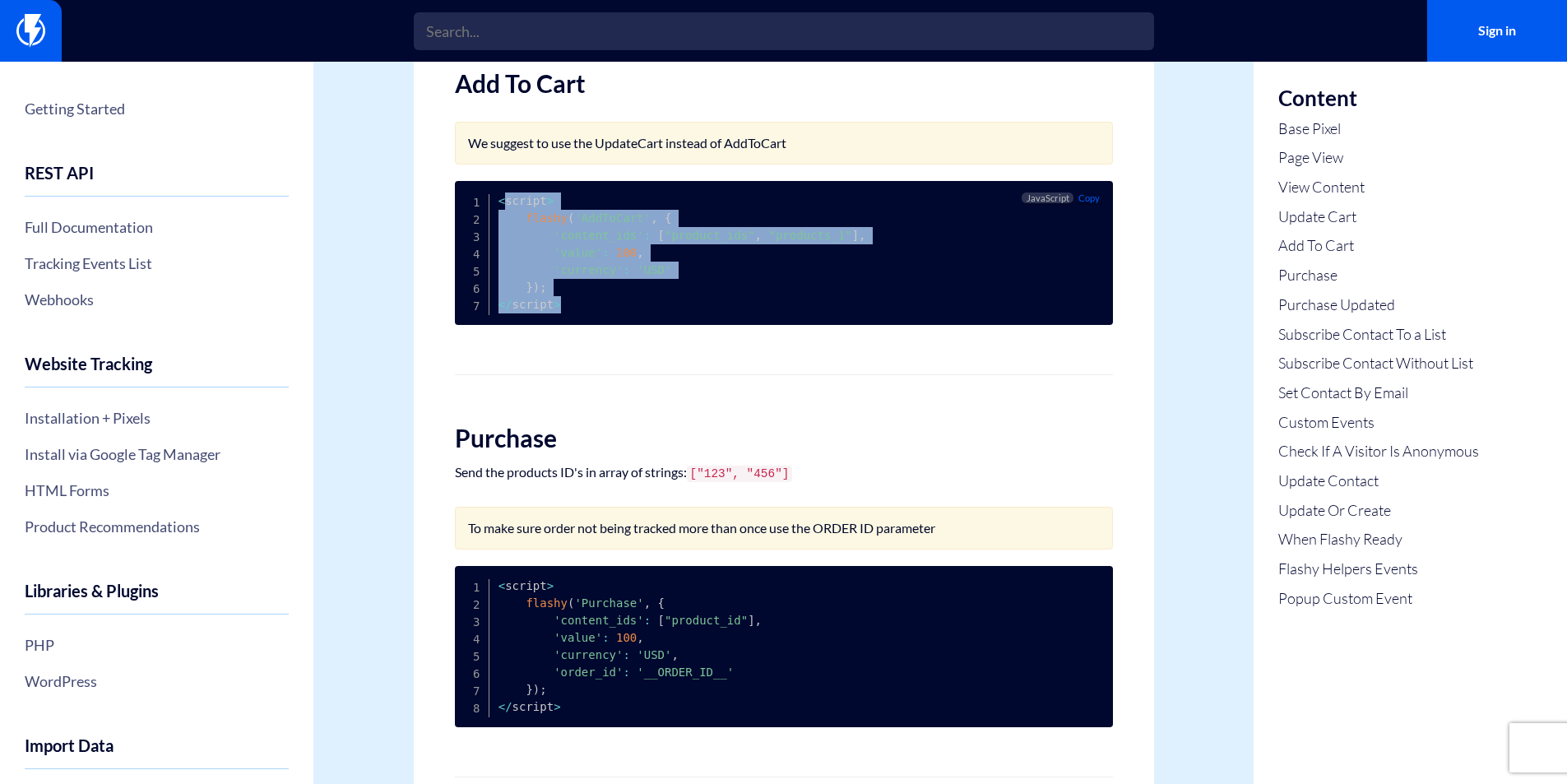
click at [628, 324] on pre "< script > flashy ( 'AddToCart' , { 'content_ids' : [ "product_ids" , "products…" at bounding box center [784, 253] width 658 height 144
drag, startPoint x: 585, startPoint y: 311, endPoint x: 482, endPoint y: 210, distance: 144.3
click at [482, 210] on pre "< script > flashy ( 'AddToCart' , { 'content_ids' : [ "product_ids" , "products…" at bounding box center [784, 253] width 658 height 144
click at [494, 209] on pre "< script > flashy ( 'AddToCart' , { 'content_ids' : [ "product_ids" , "products…" at bounding box center [784, 253] width 658 height 144
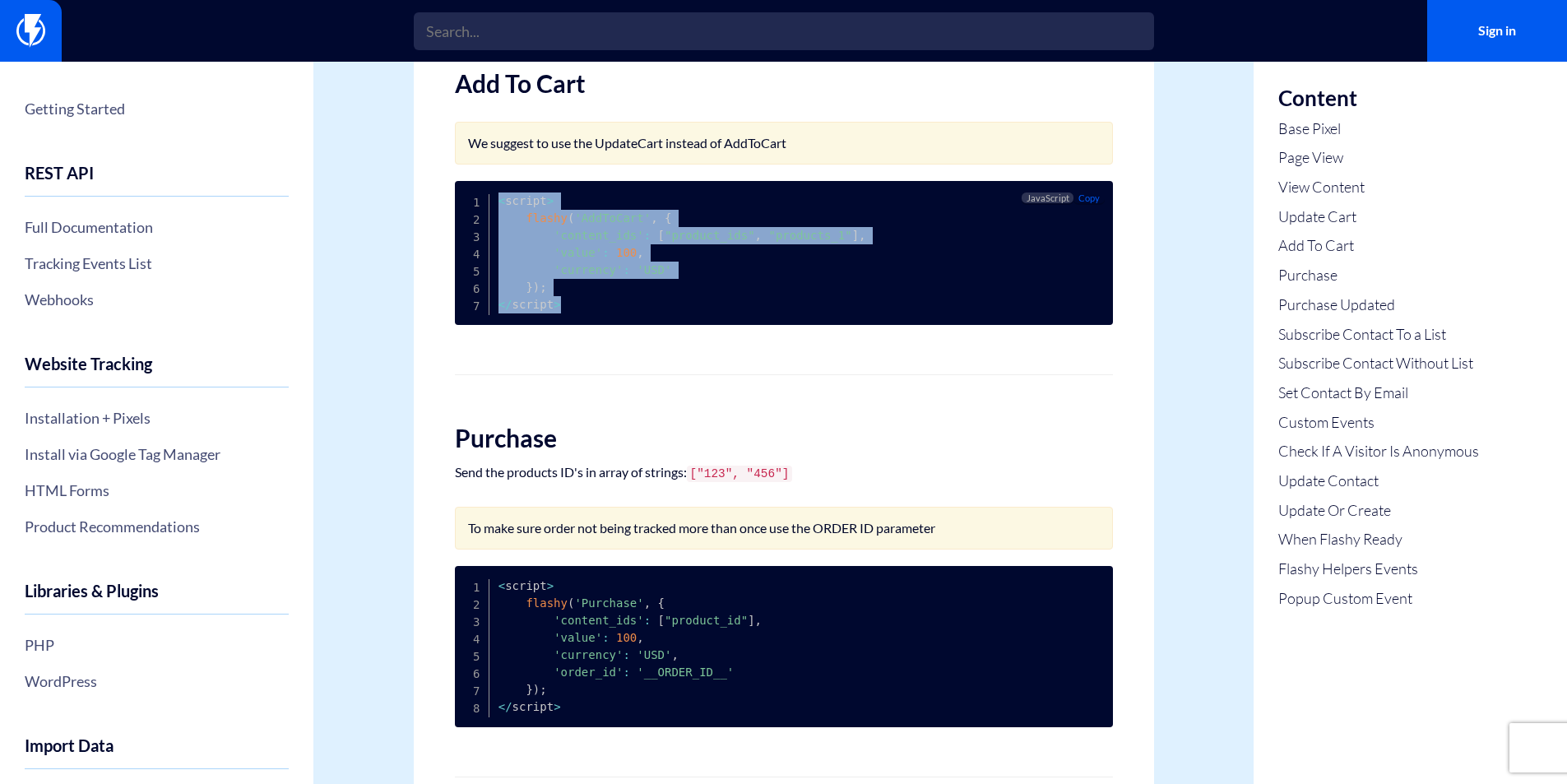
drag, startPoint x: 494, startPoint y: 209, endPoint x: 683, endPoint y: 310, distance: 214.3
click at [683, 310] on pre "< script > flashy ( 'AddToCart' , { 'content_ids' : [ "product_ids" , "products…" at bounding box center [784, 253] width 658 height 144
drag, startPoint x: 626, startPoint y: 304, endPoint x: 508, endPoint y: 216, distance: 147.2
click at [507, 216] on pre "< script > flashy ( 'AddToCart' , { 'content_ids' : [ "product_ids" , "products…" at bounding box center [784, 253] width 658 height 144
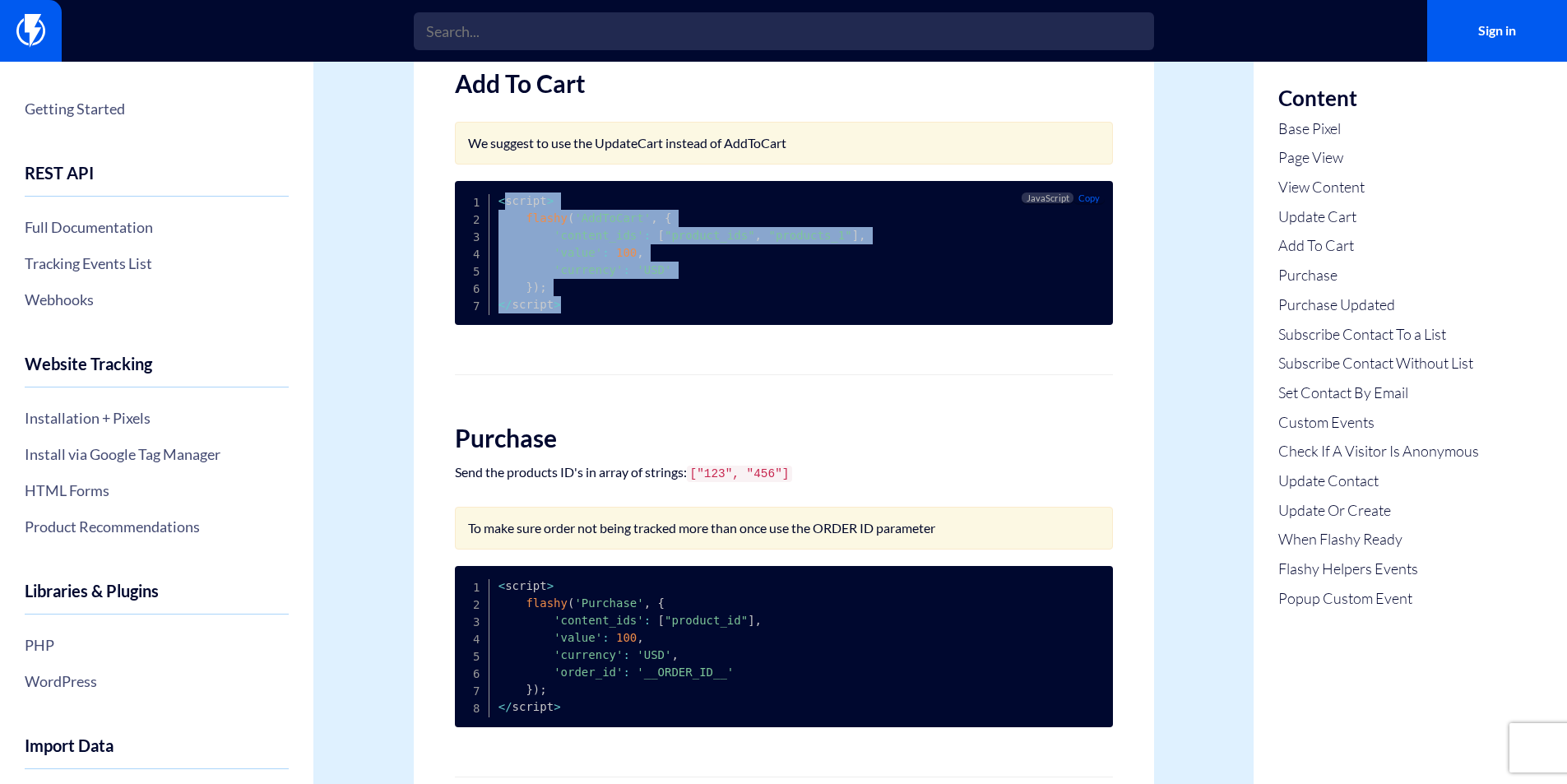
click at [510, 216] on code "< script > flashy ( 'AddToCart' , { 'content_ids' : [ "product_ids" , "products…" at bounding box center [682, 252] width 368 height 117
drag, startPoint x: 510, startPoint y: 216, endPoint x: 620, endPoint y: 323, distance: 153.5
click at [620, 323] on pre "< script > flashy ( 'AddToCart' , { 'content_ids' : [ "product_ids" , "products…" at bounding box center [784, 253] width 658 height 144
drag, startPoint x: 499, startPoint y: 253, endPoint x: 470, endPoint y: 207, distance: 54.4
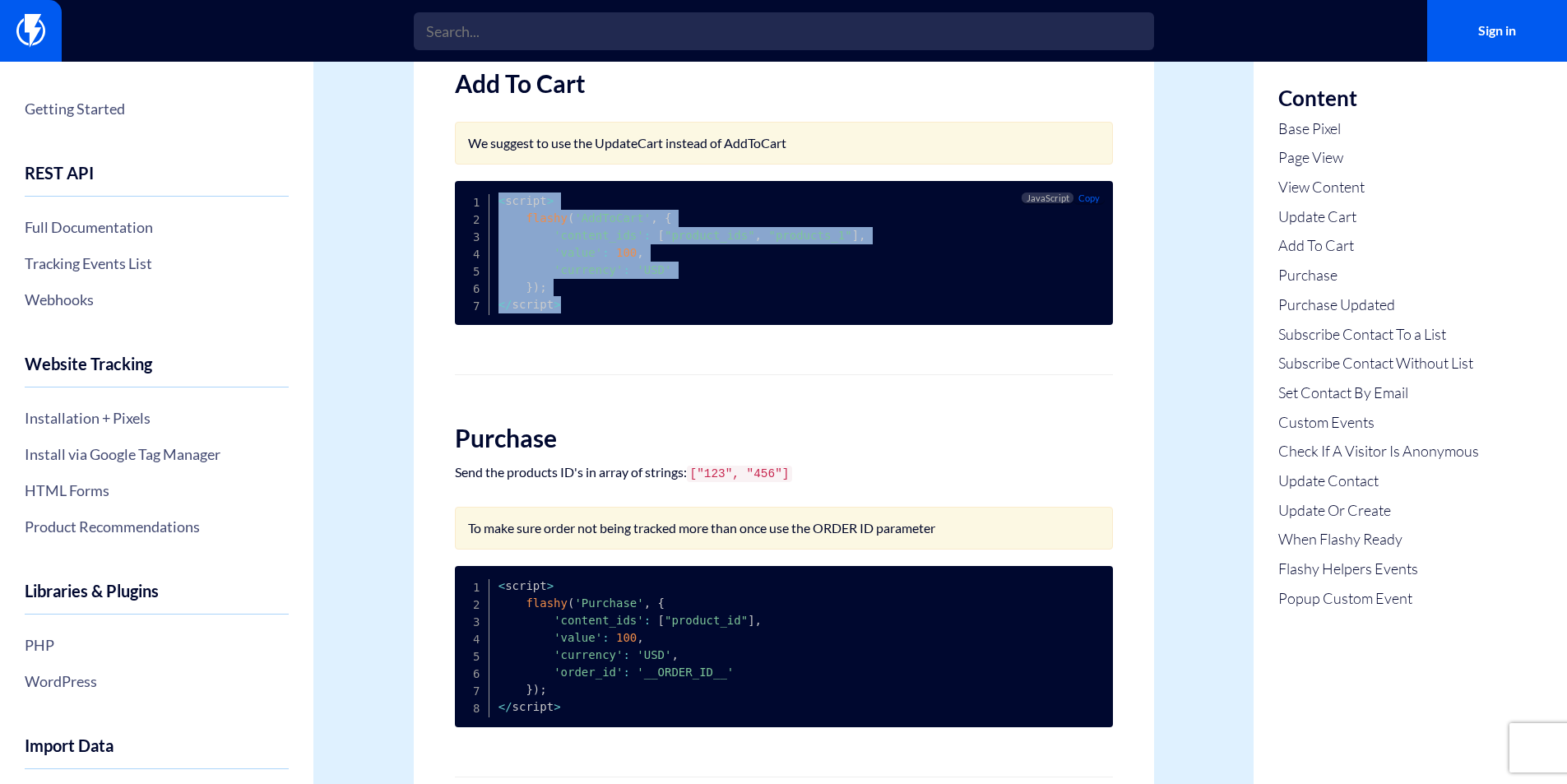
click at [470, 207] on pre "< script > flashy ( 'AddToCart' , { 'content_ids' : [ "product_ids" , "products…" at bounding box center [784, 253] width 658 height 144
click at [475, 207] on pre "< script > flashy ( 'AddToCart' , { 'content_ids' : [ "product_ids" , "products…" at bounding box center [784, 253] width 658 height 144
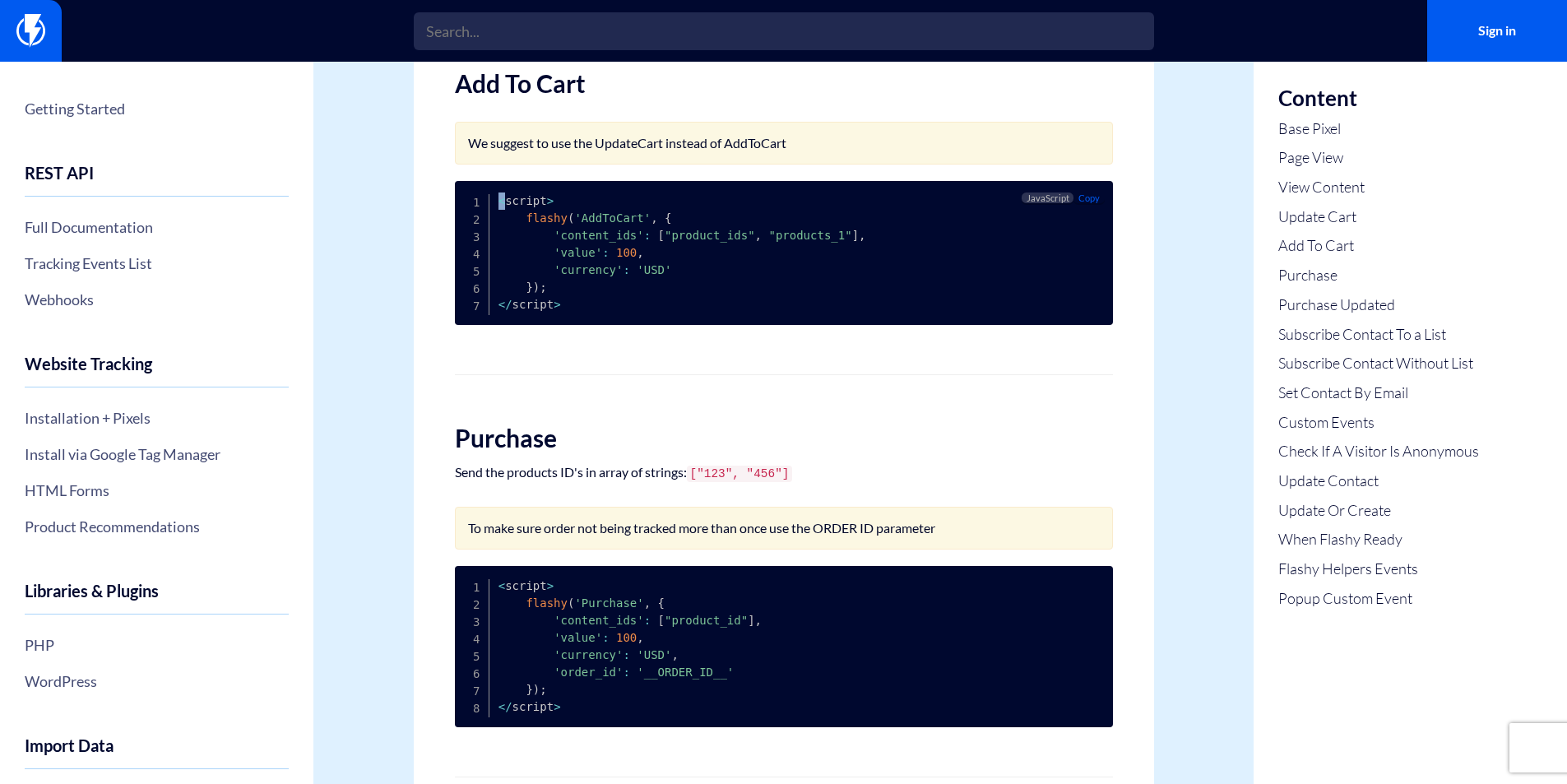
drag, startPoint x: 475, startPoint y: 207, endPoint x: 487, endPoint y: 207, distance: 12.0
click at [477, 207] on pre "< script > flashy ( 'AddToCart' , { 'content_ids' : [ "product_ids" , "products…" at bounding box center [784, 253] width 658 height 144
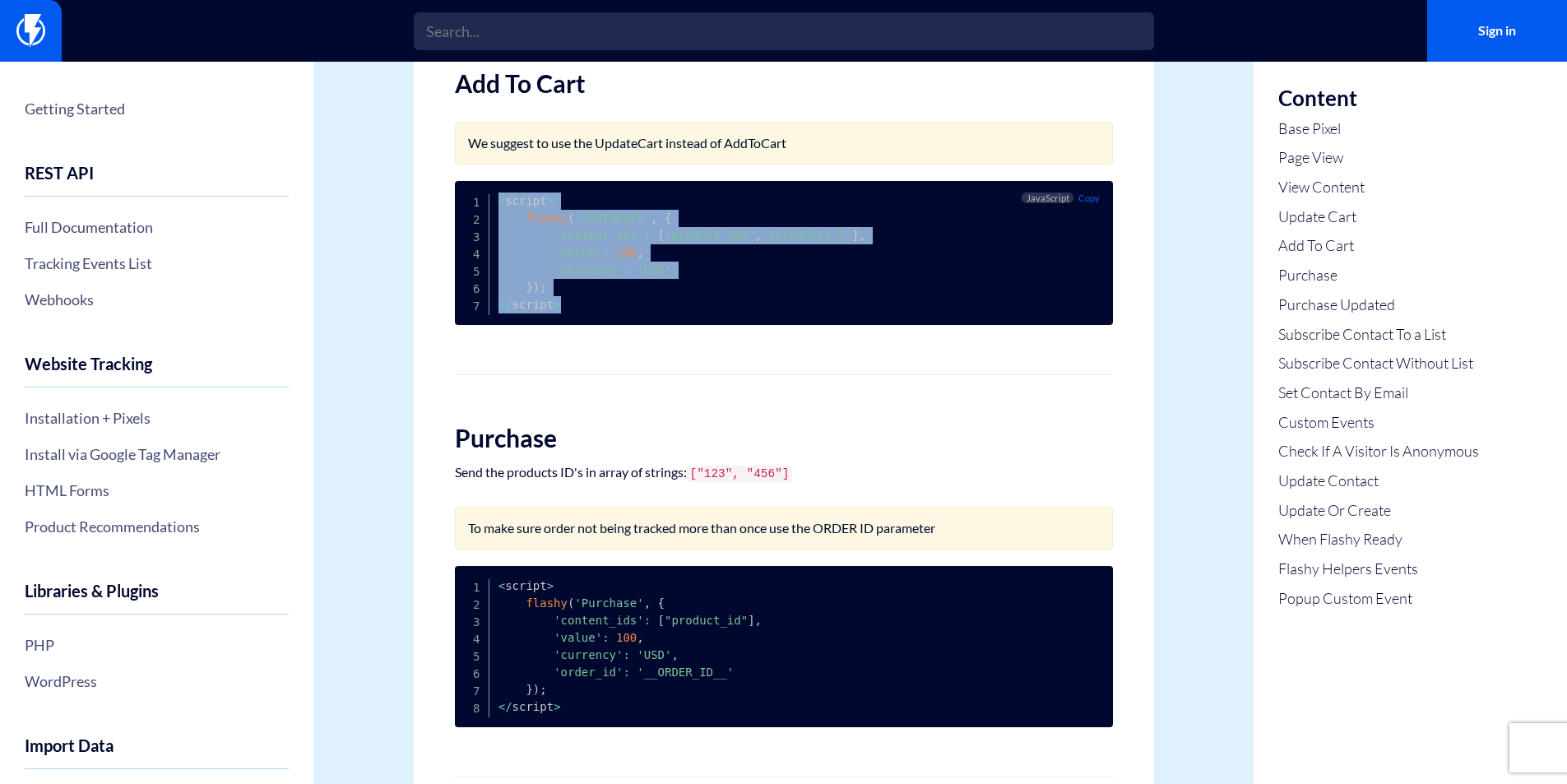
drag, startPoint x: 608, startPoint y: 310, endPoint x: 518, endPoint y: 199, distance: 142.9
click at [519, 199] on pre "< script > flashy ( 'AddToCart' , { 'content_ids' : [ "product_ids" , "products…" at bounding box center [784, 253] width 658 height 144
drag, startPoint x: 519, startPoint y: 199, endPoint x: 605, endPoint y: 323, distance: 150.9
click at [605, 323] on pre "< script > flashy ( 'AddToCart' , { 'content_ids' : [ "product_ids" , "products…" at bounding box center [784, 253] width 658 height 144
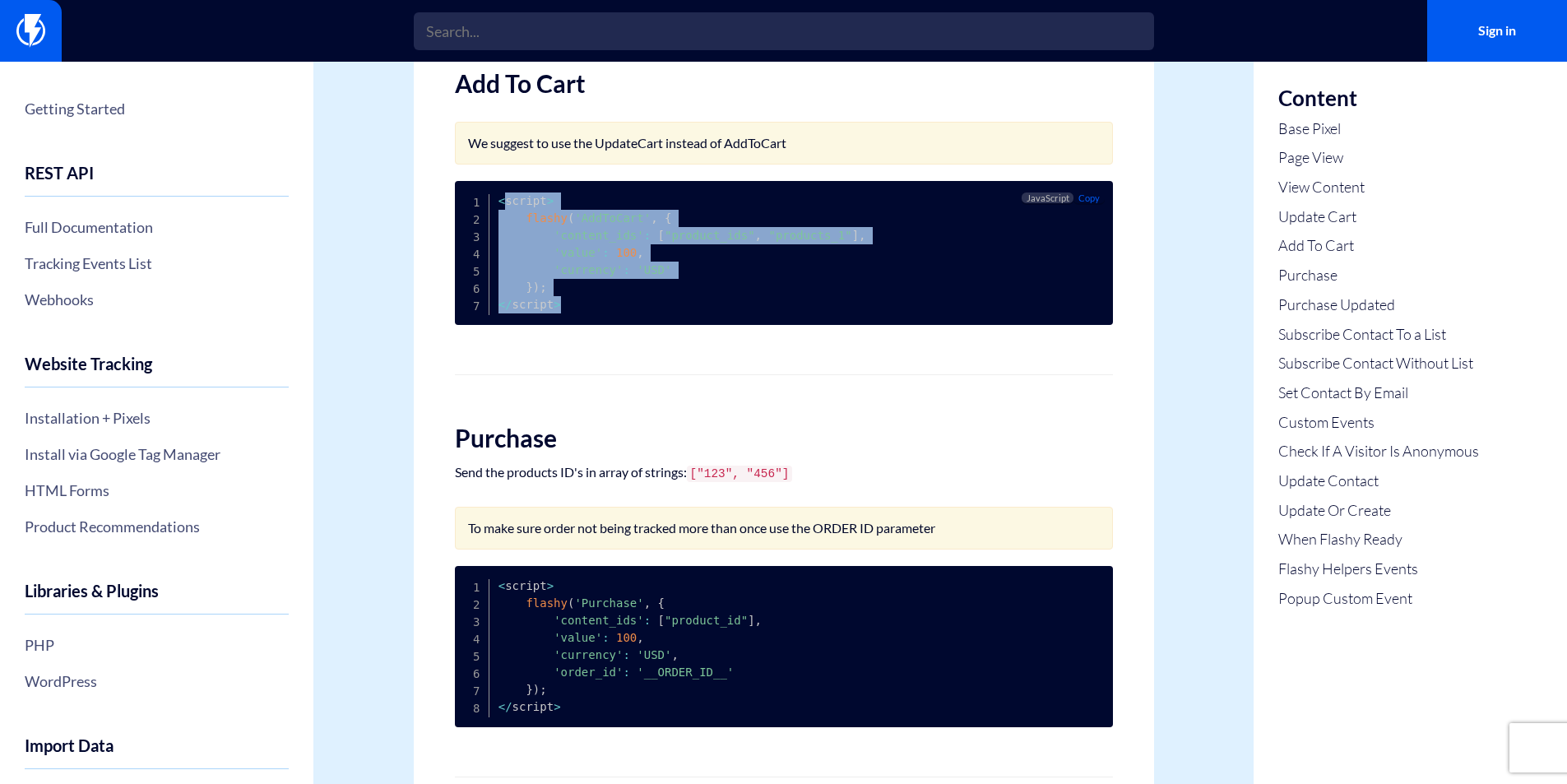
click at [605, 323] on pre "< script > flashy ( 'AddToCart' , { 'content_ids' : [ "product_ids" , "products…" at bounding box center [784, 253] width 658 height 144
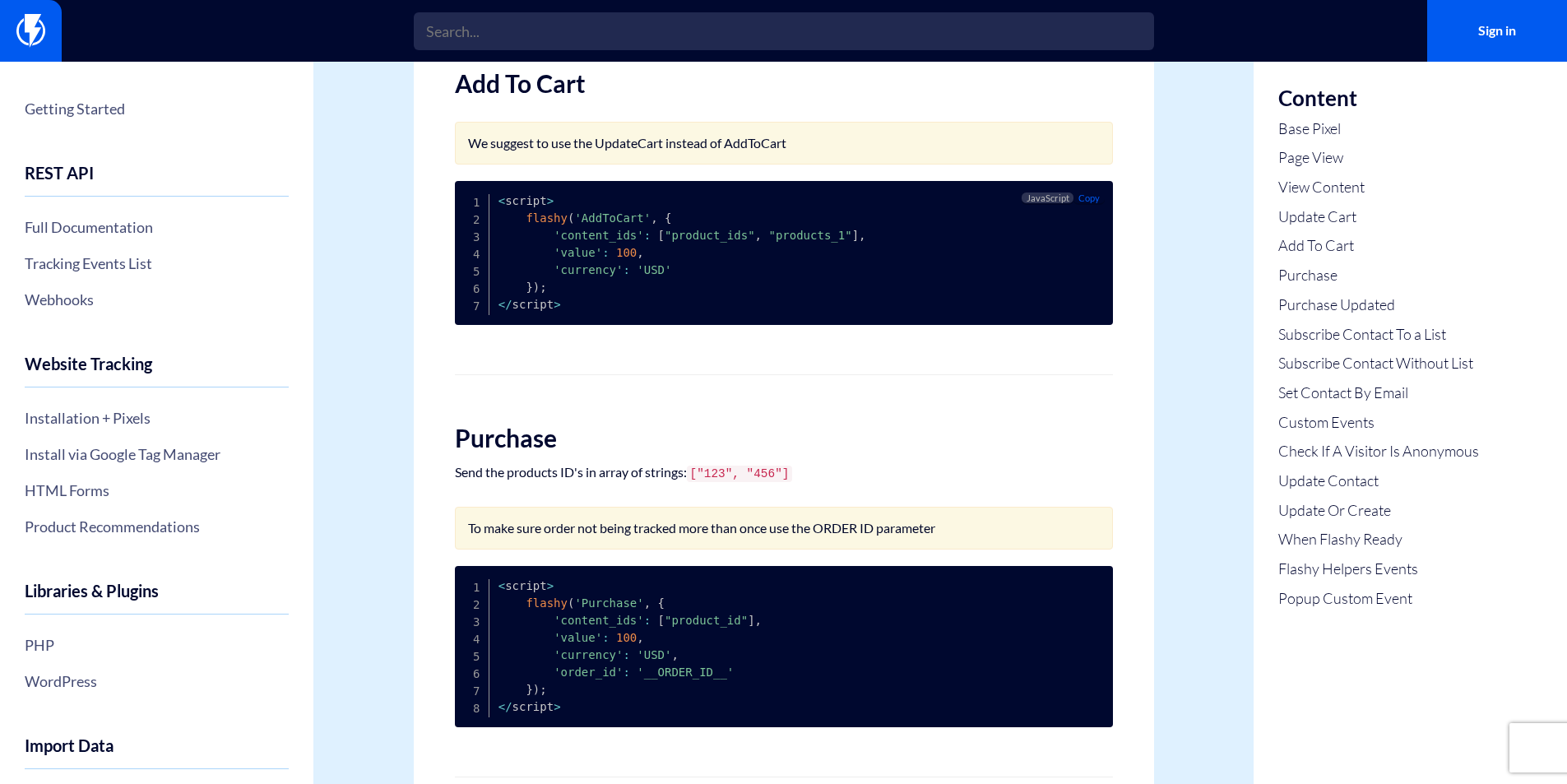
click at [596, 316] on pre "< script > flashy ( 'AddToCart' , { 'content_ids' : [ "product_ids" , "products…" at bounding box center [784, 253] width 658 height 144
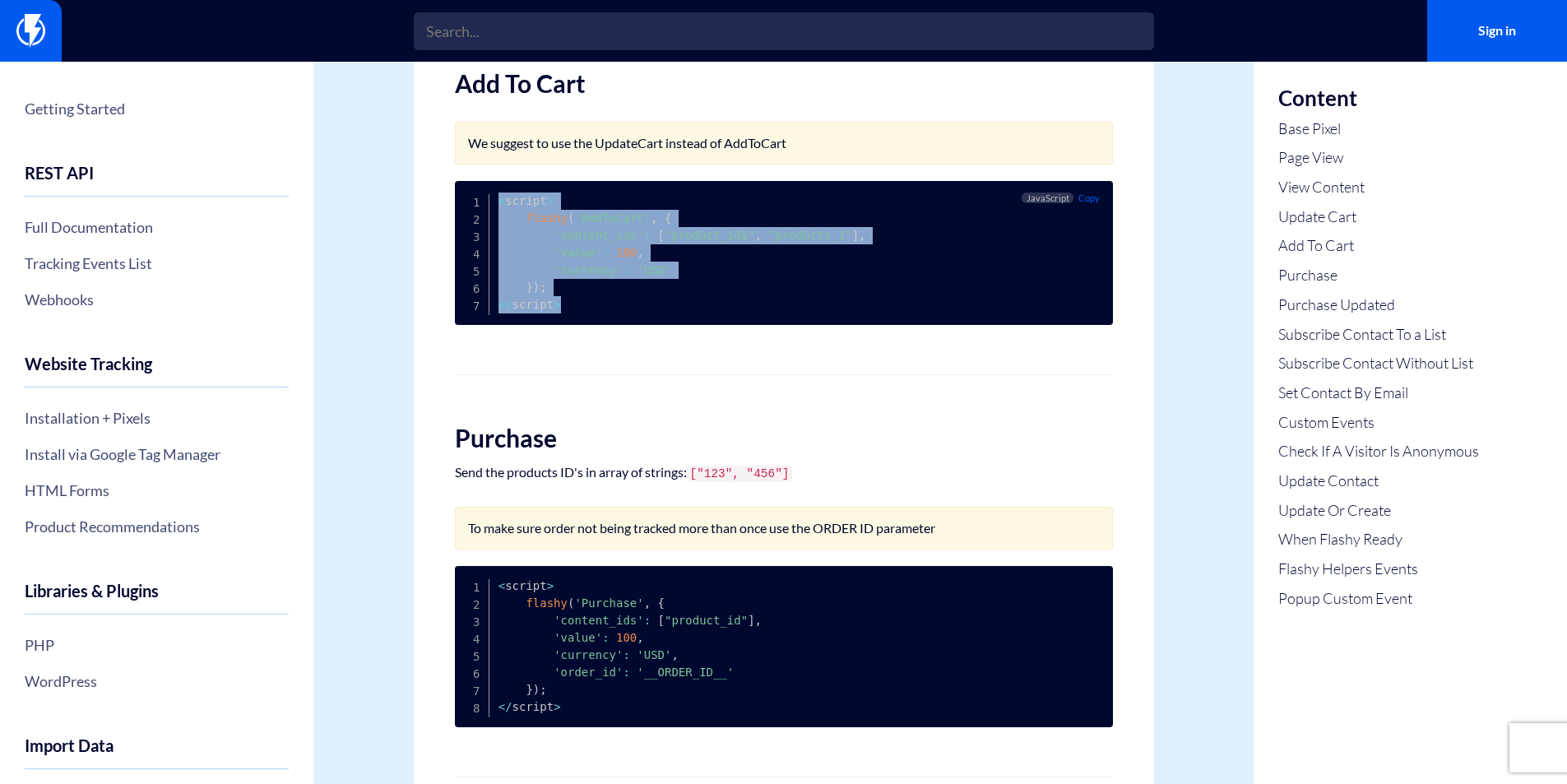
drag
click at [490, 210] on pre "< script > flashy ( 'AddToCart' , { 'content_ids' : [ "product_ids" , "products…" at bounding box center [784, 253] width 658 height 144
click at [658, 324] on pre "< script > flashy ( 'AddToCart' , { 'content_ids' : [ "product_ids" , "products…" at bounding box center [784, 253] width 658 height 144
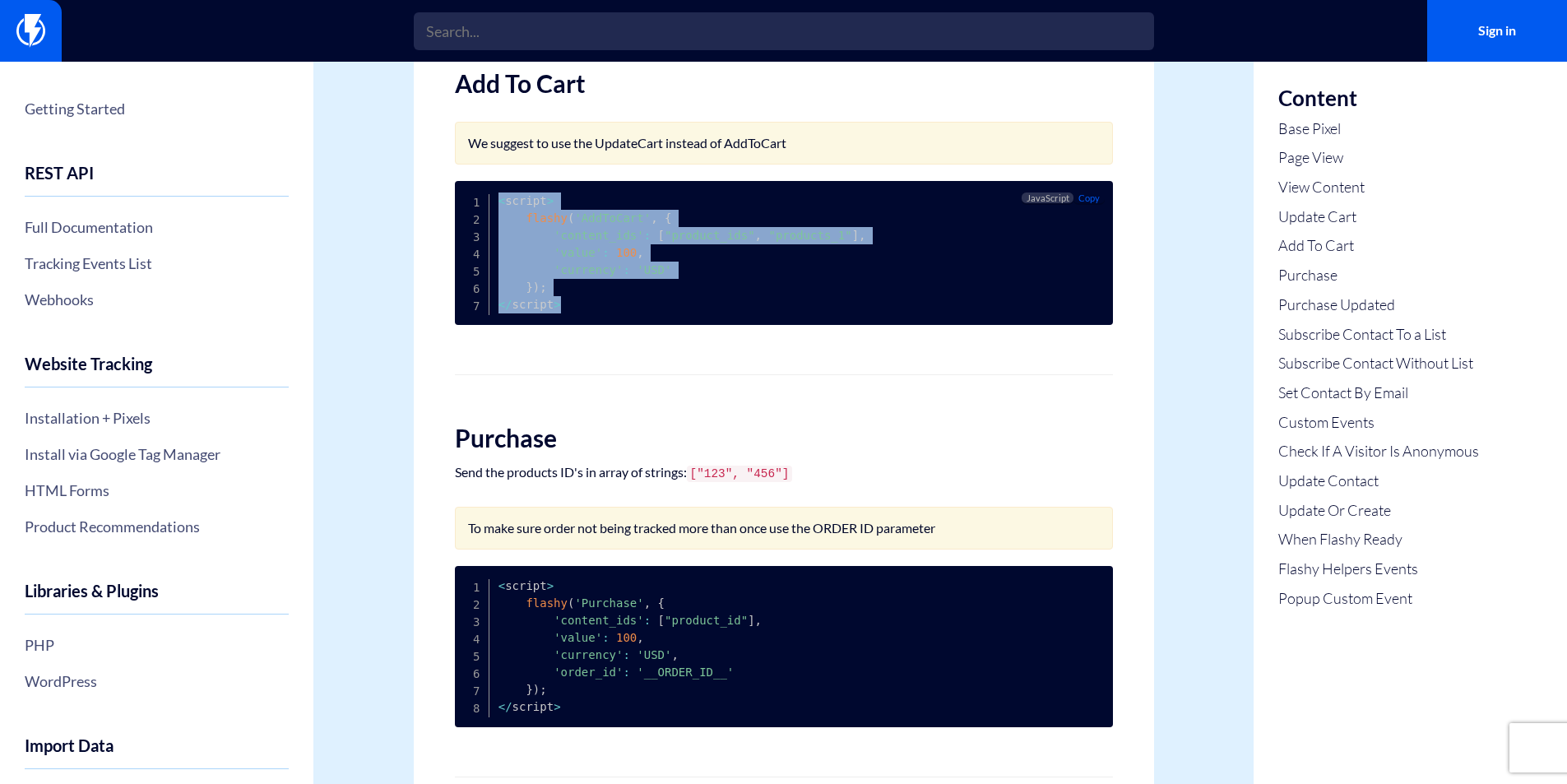
click at [483, 206] on pre "< script > flashy ( 'AddToCart' , { 'content_ids' : [ "product_ids" , "products…" at bounding box center [784, 253] width 658 height 144
click at [511, 208] on code "< script > flashy ( 'AddToCart' , { 'content_ids' : [ "product_ids" , "products…" at bounding box center [682, 252] width 368 height 117
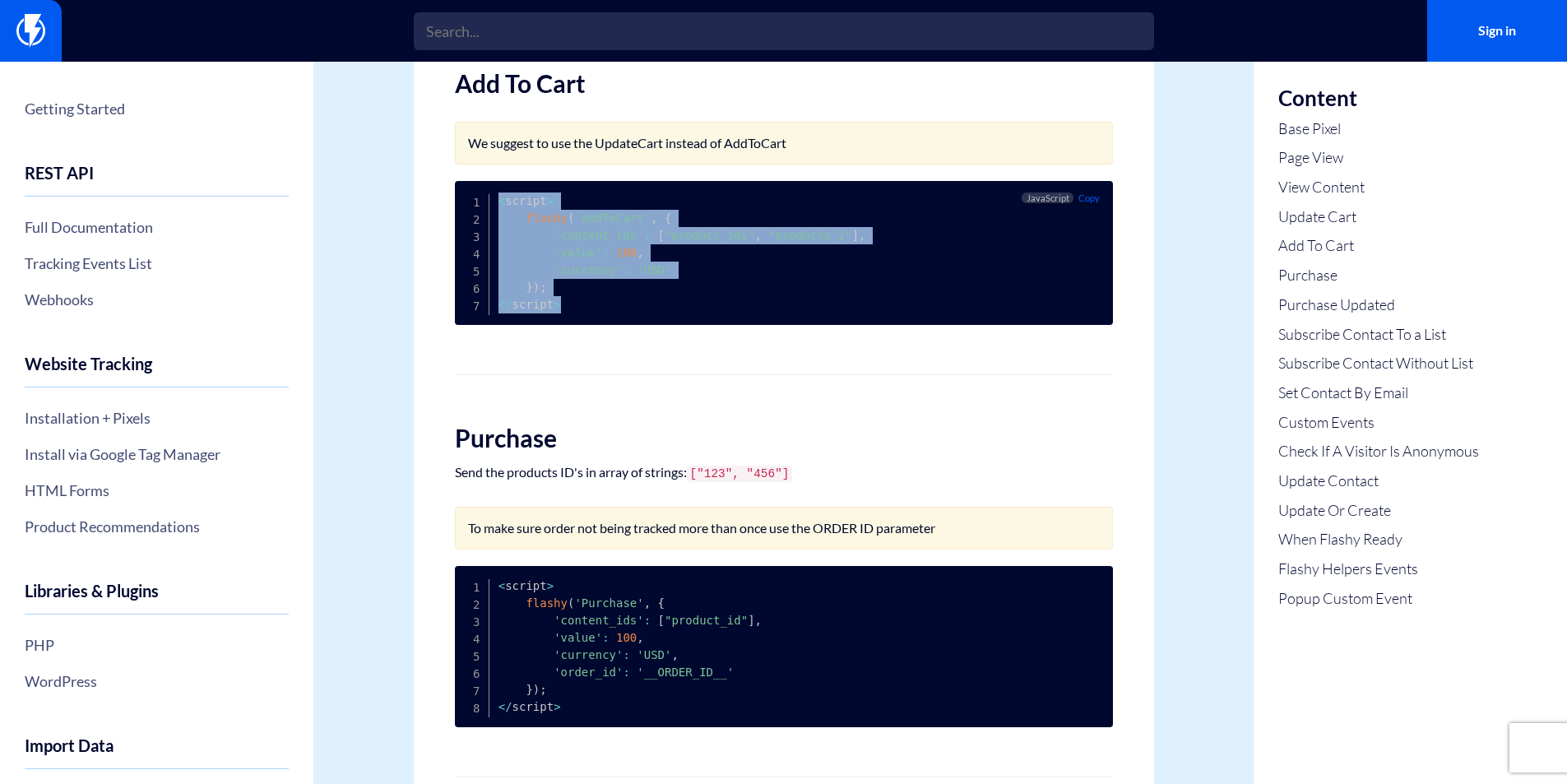
click at [491, 207] on pre "< script > flashy ( 'AddToCart' , { 'content_ids' : [ "product_ids" , "products…" at bounding box center [784, 253] width 658 height 144
click at [496, 206] on pre "< script > flashy ( 'AddToCart' , { 'content_ids' : [ "product_ids" , "products…" at bounding box center [784, 253] width 658 height 144
click at [628, 310] on pre "< script > flashy ( 'AddToCart' , { 'content_ids' : [ "product_ids" , "products…" at bounding box center [784, 253] width 658 height 144
click at [630, 311] on pre "< script > flashy ( 'AddToCart' , { 'content_ids' : [ "product_ids" , "products…" at bounding box center [784, 253] width 658 height 144
click at [486, 195] on pre "< script > flashy ( 'AddToCart' , { 'content_ids' : [ "product_ids" , "products…" at bounding box center [784, 253] width 658 height 144
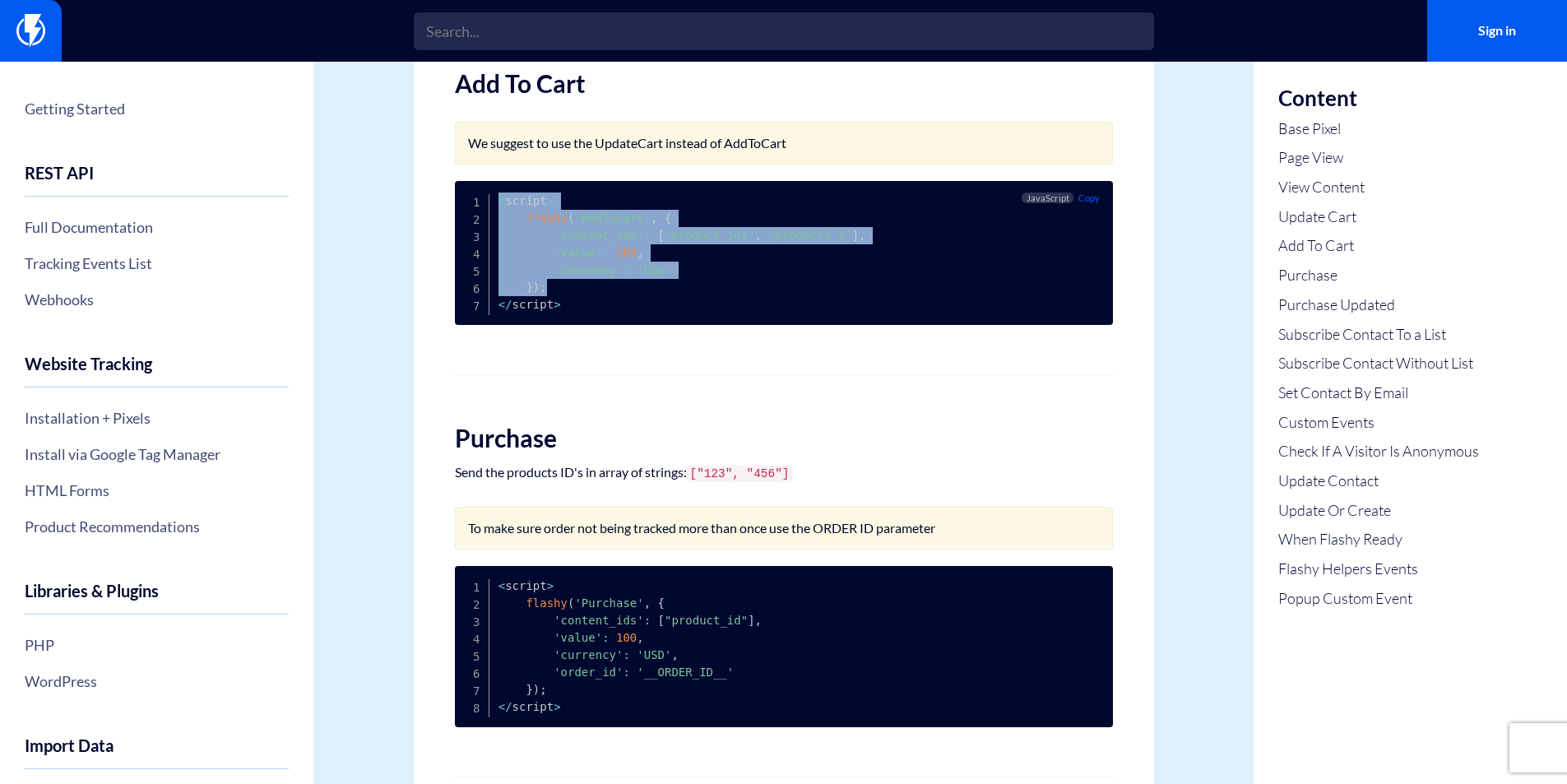
click at [505, 213] on code "< script > flashy ( 'AddToCart' , { 'content_ids' : [ "product_ids" , "products…" at bounding box center [682, 252] width 368 height 117
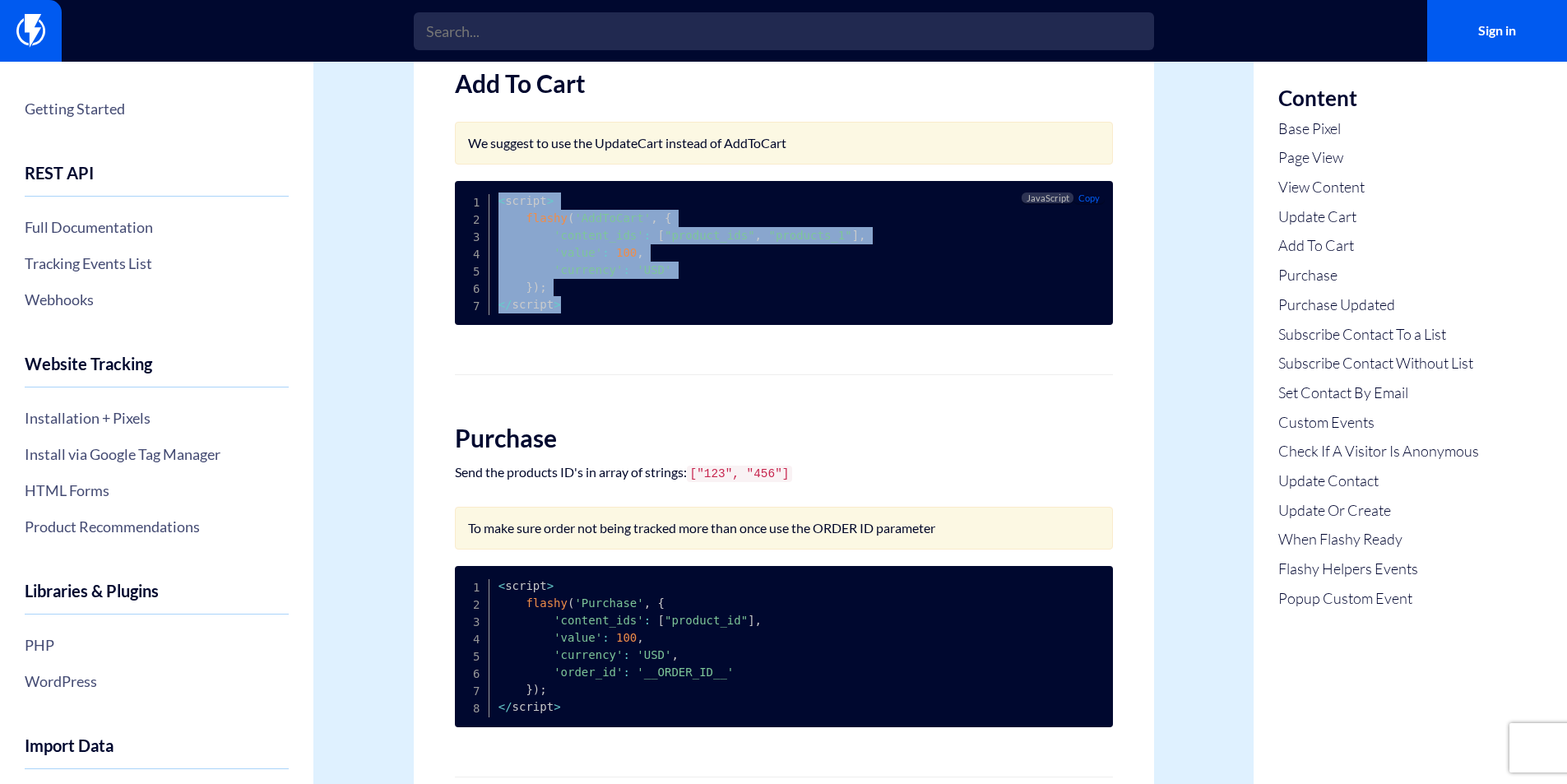
click at [512, 210] on code "< script > flashy ( 'AddToCart' , { 'content_ids' : [ "product_ids" , "products…" at bounding box center [682, 252] width 368 height 117
click at [606, 324] on pre "< script > flashy ( 'AddToCart' , { 'content_ids' : [ "product_ids" , "products…" at bounding box center [784, 253] width 658 height 144
click at [607, 324] on pre "< script > flashy ( 'AddToCart' , { 'content_ids' : [ "product_ids" , "products…" at bounding box center [784, 253] width 658 height 144
